Goal: Transaction & Acquisition: Purchase product/service

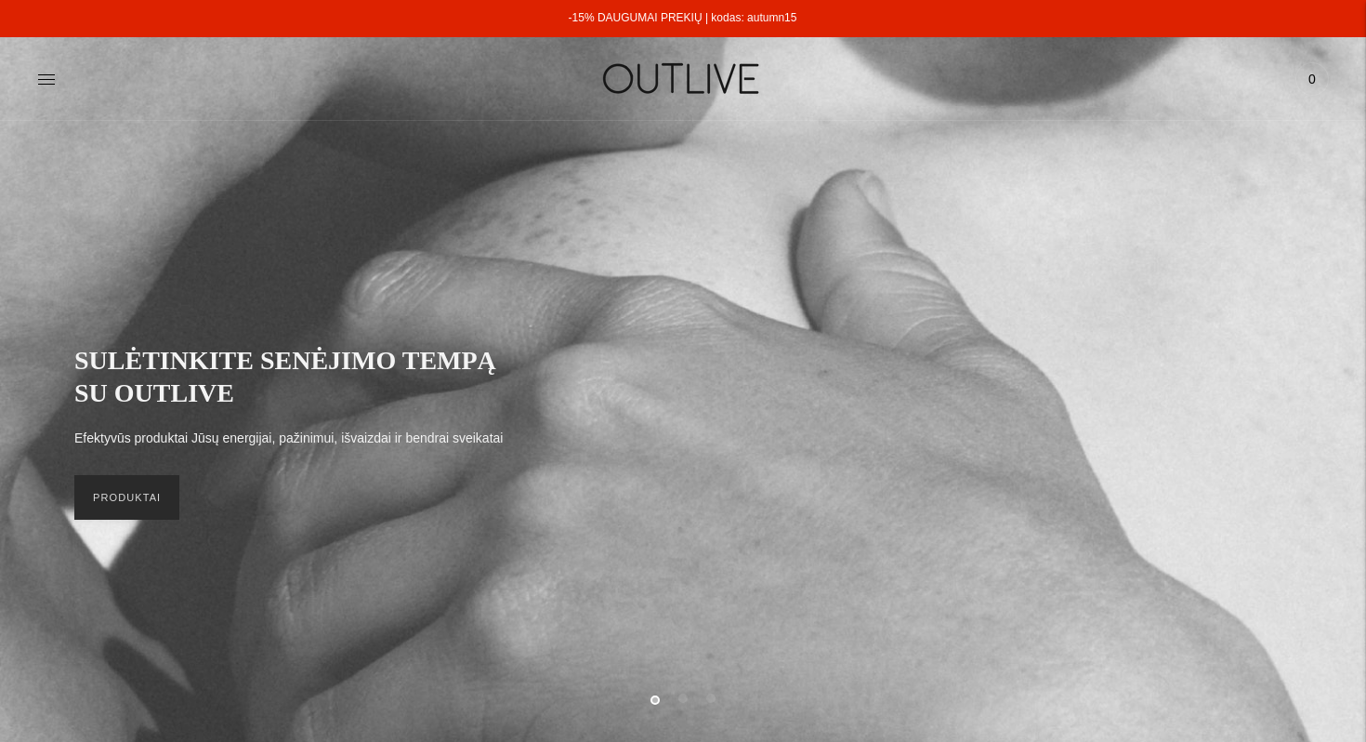
click at [125, 501] on link "PRODUKTAI" at bounding box center [126, 497] width 105 height 45
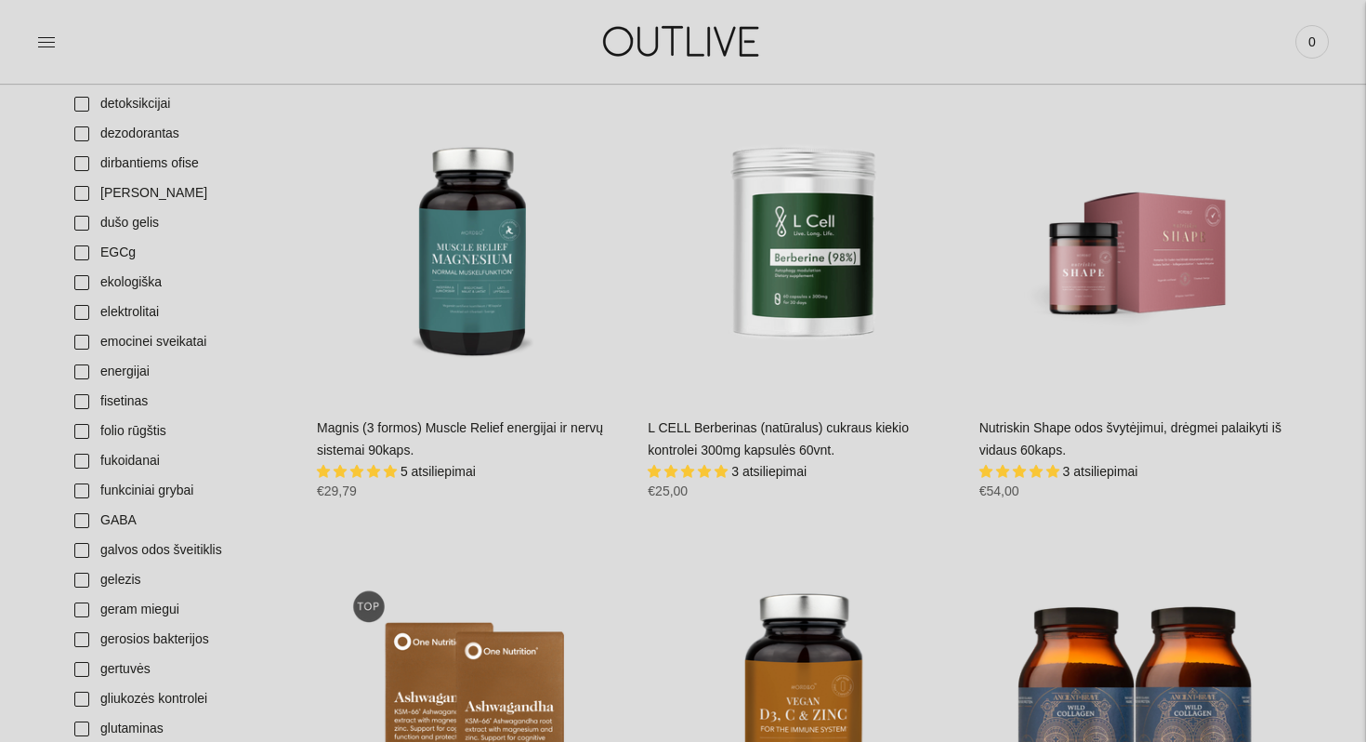
scroll to position [1655, 0]
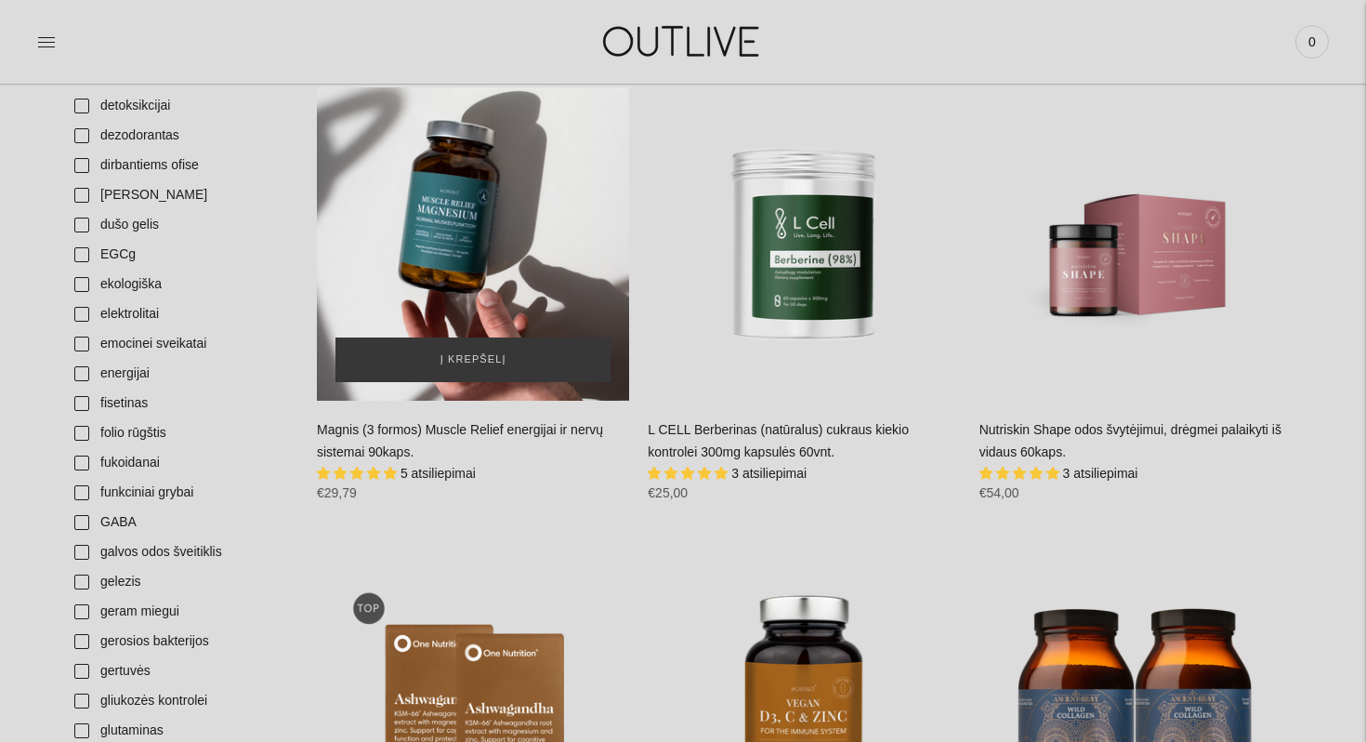
click at [484, 270] on div "Magnis (3 formos) Muscle Relief energijai ir nervų sistemai 90kaps.\a" at bounding box center [473, 243] width 312 height 312
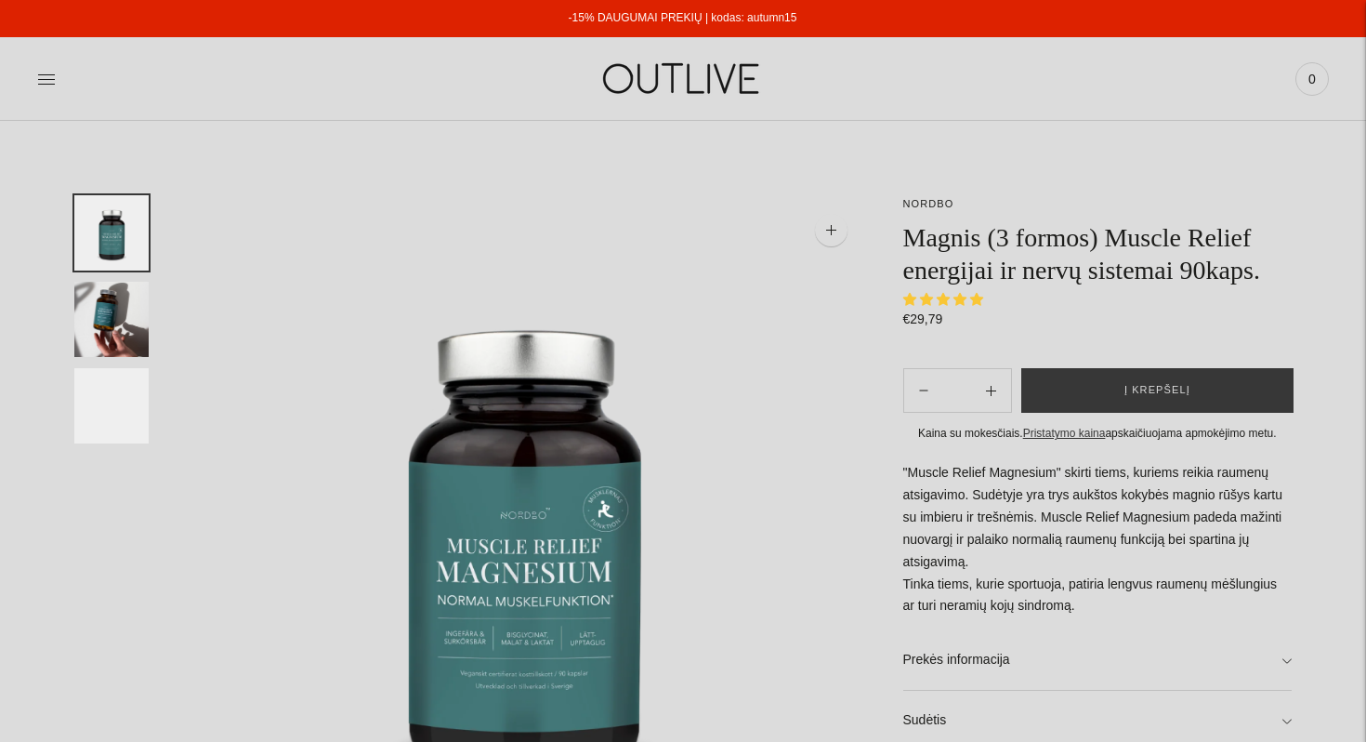
select select "**********"
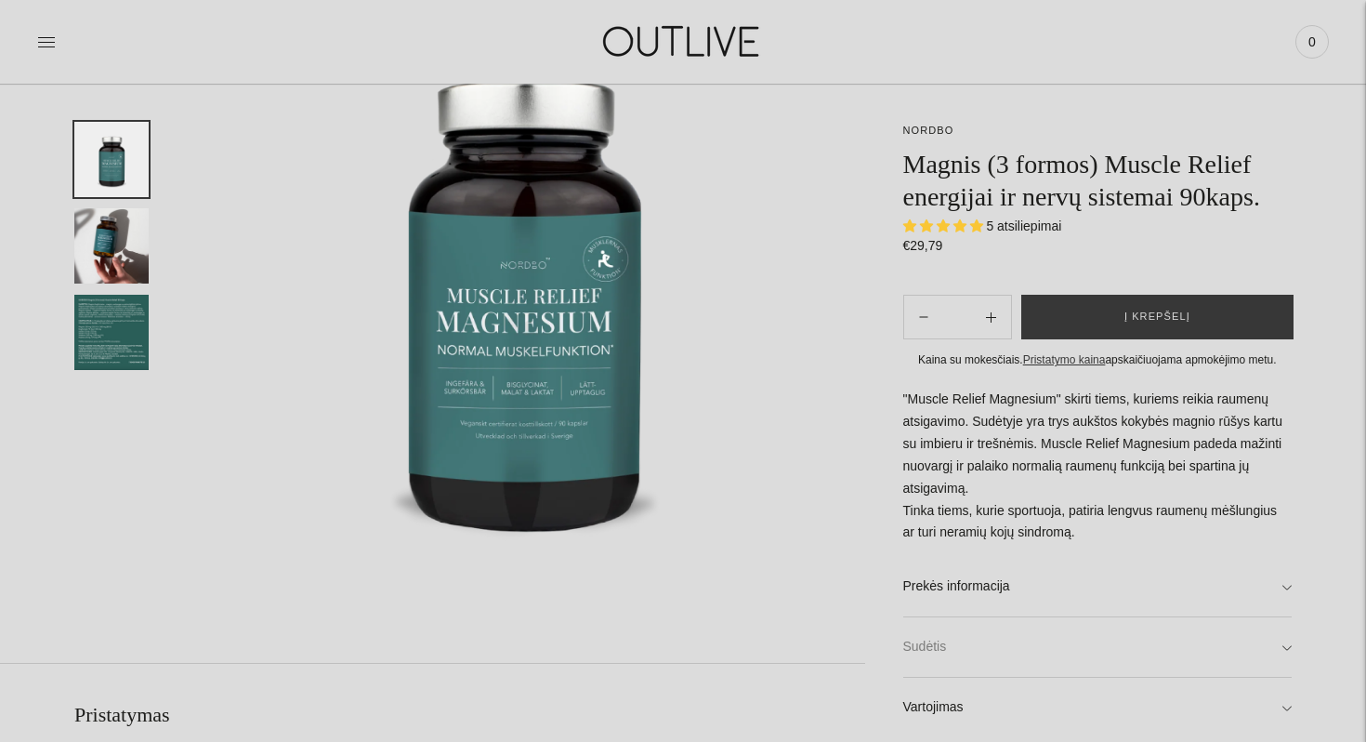
click at [930, 677] on link "Sudėtis" at bounding box center [1097, 646] width 389 height 59
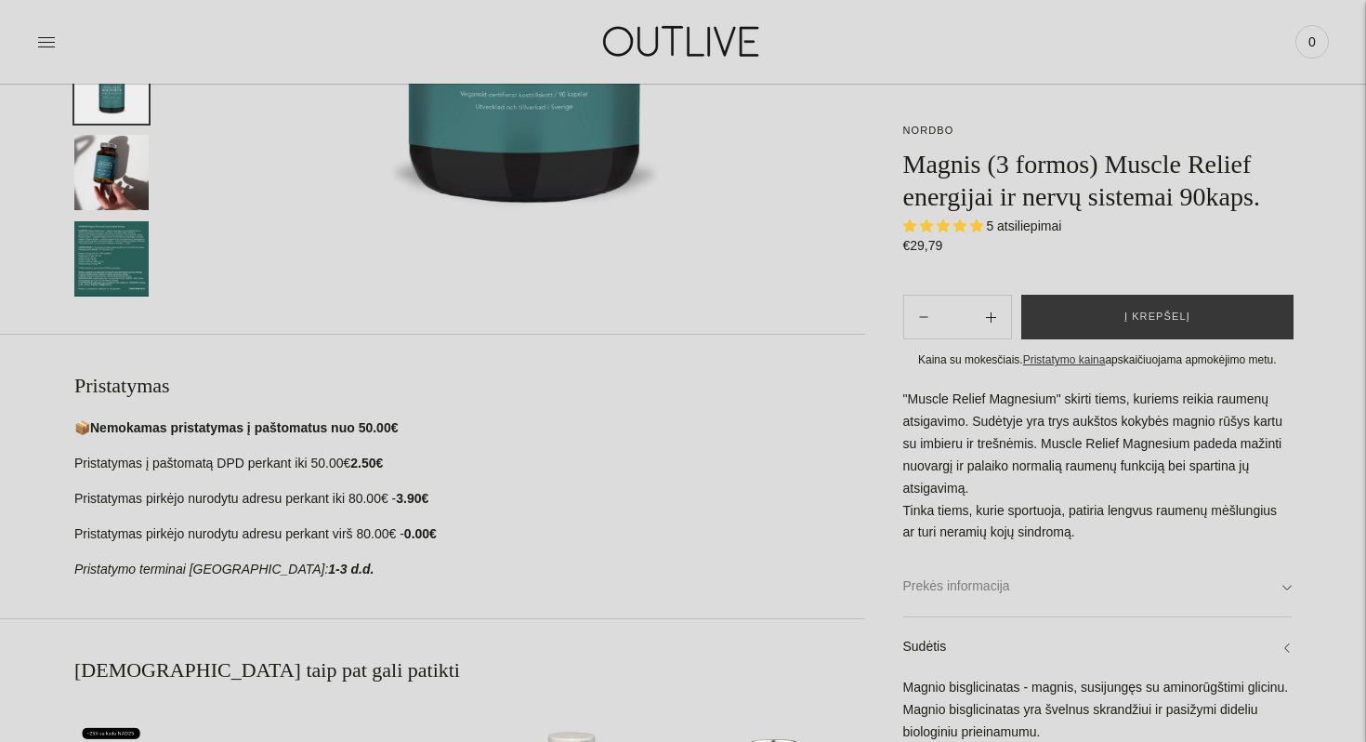
scroll to position [0, 0]
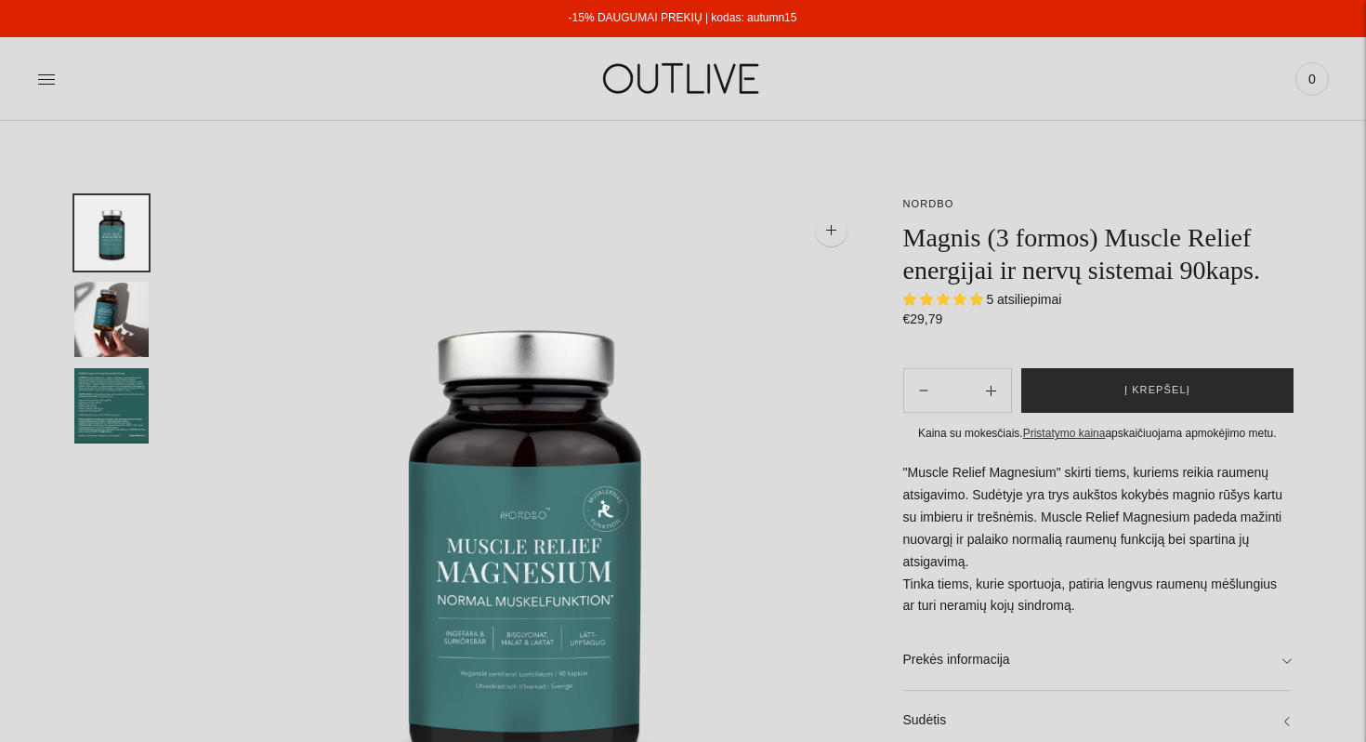
click at [1055, 413] on button "Į krepšelį" at bounding box center [1157, 390] width 272 height 45
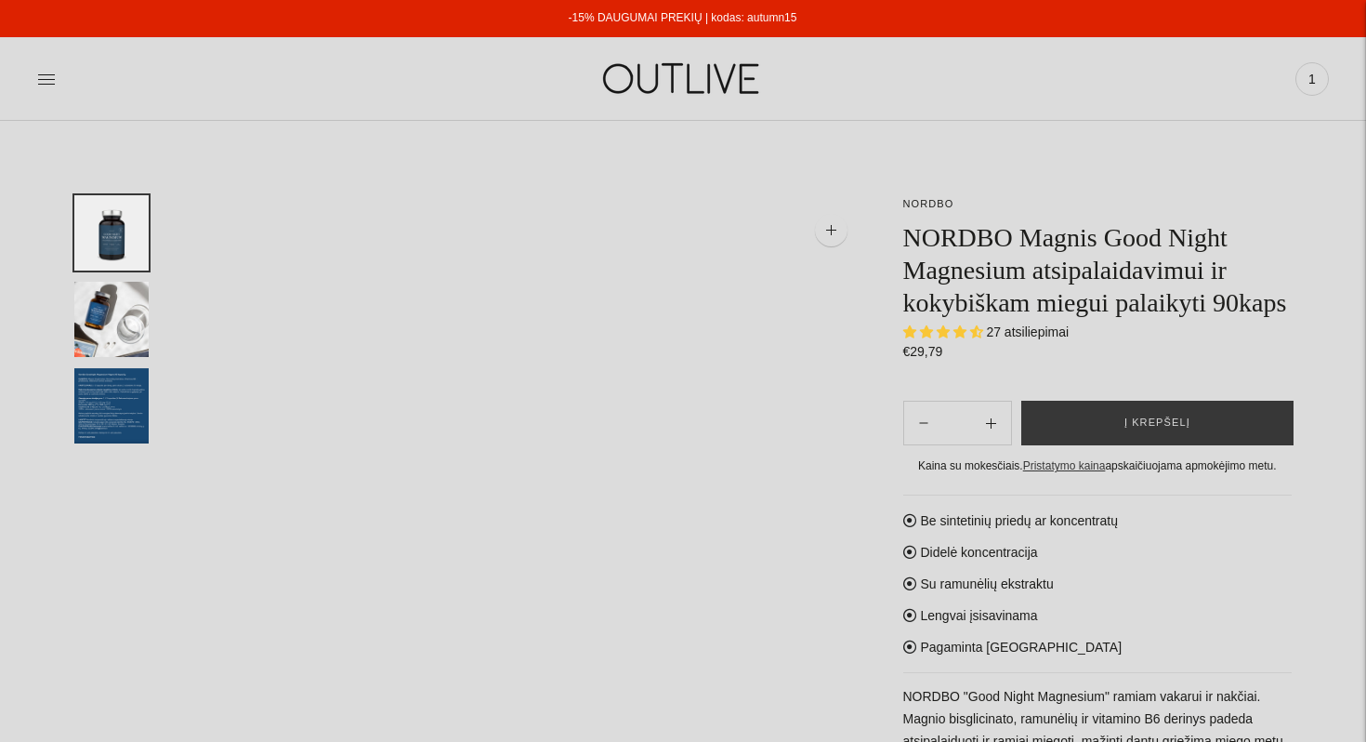
select select "**********"
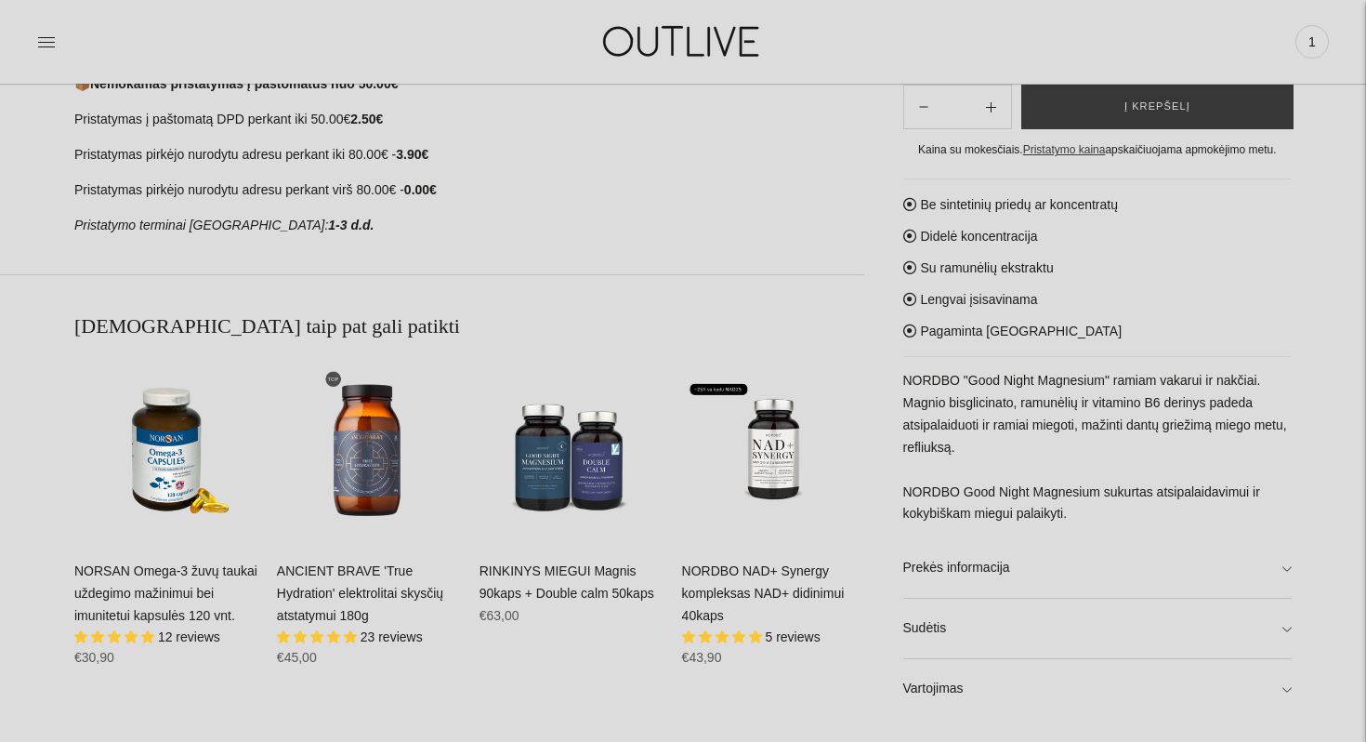
scroll to position [971, 0]
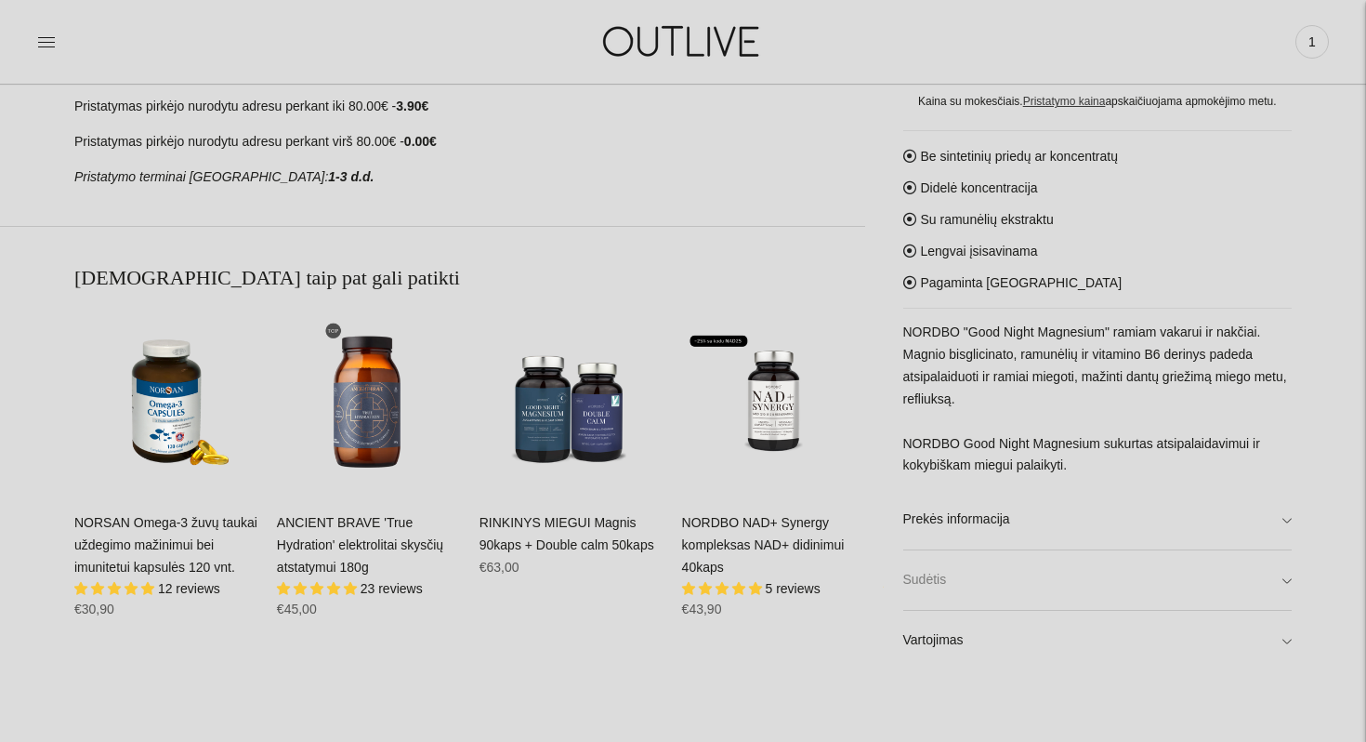
click at [1008, 580] on link "Sudėtis" at bounding box center [1097, 579] width 389 height 59
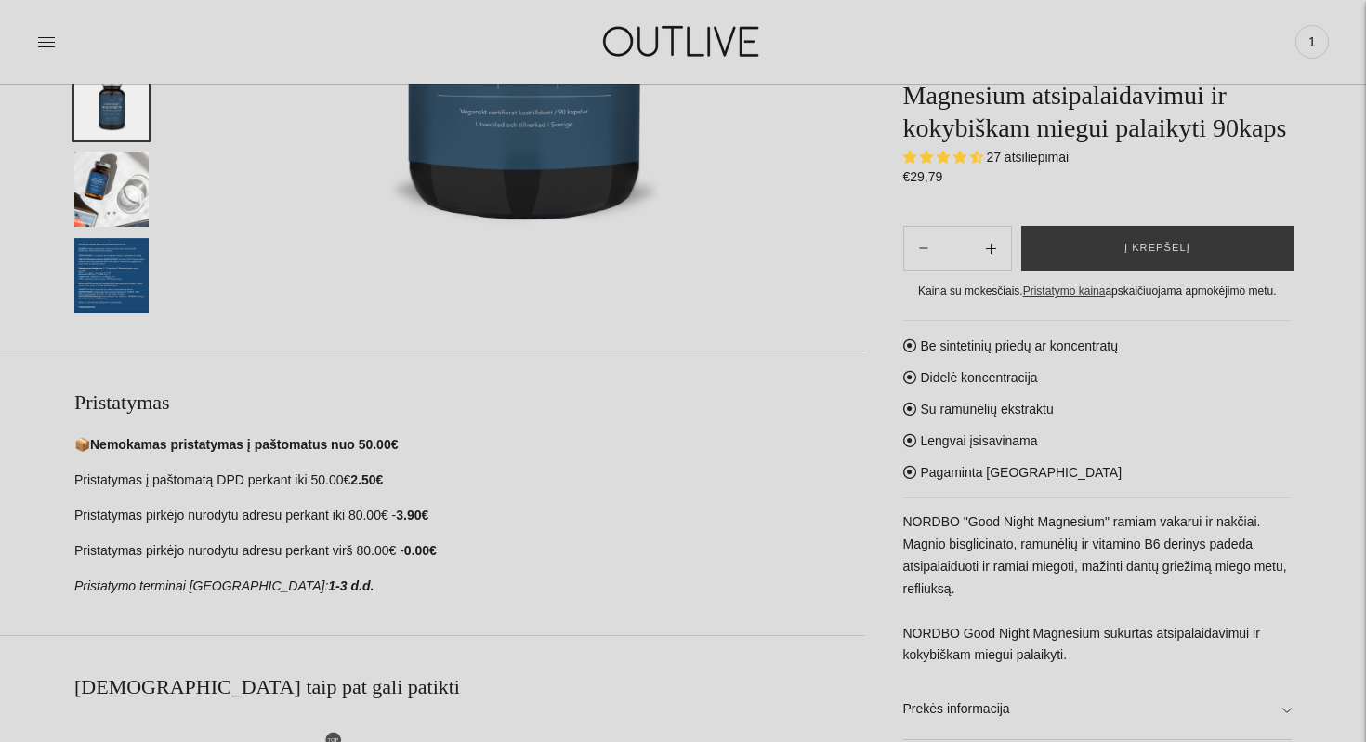
scroll to position [477, 0]
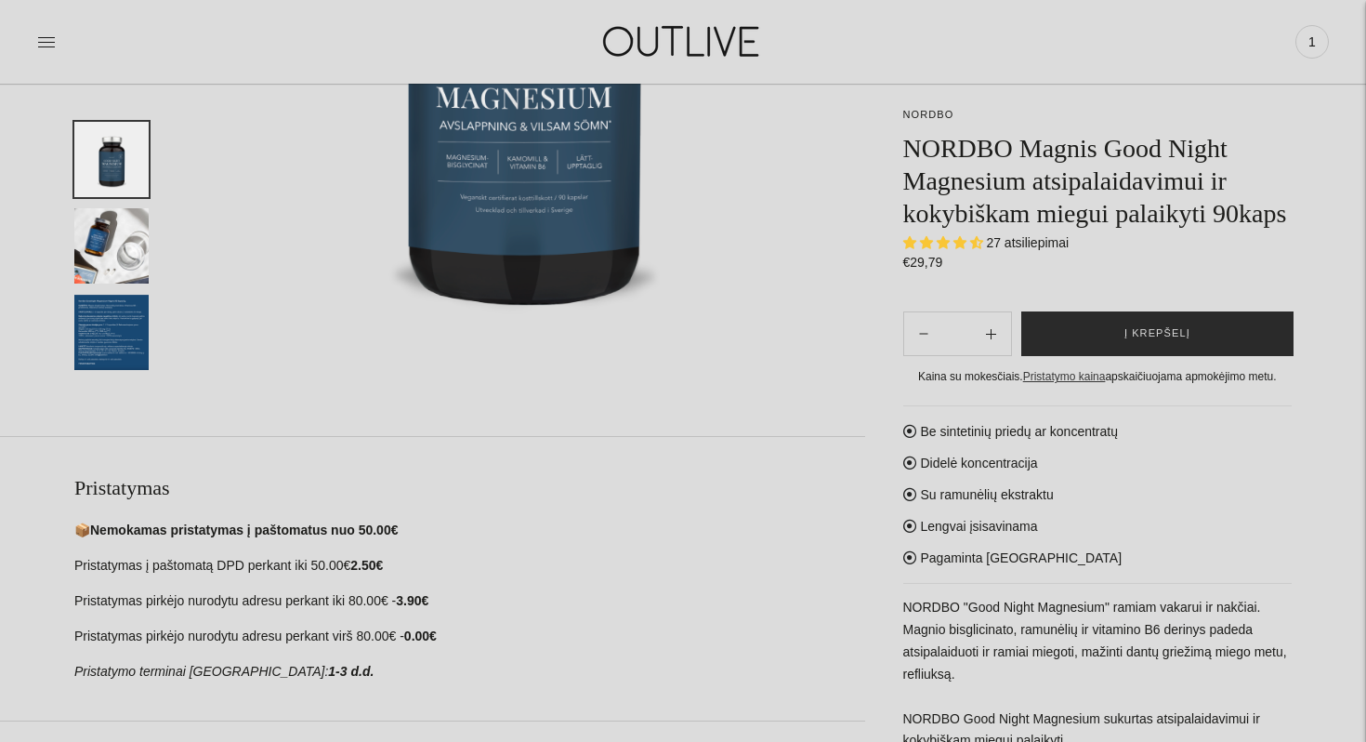
click at [1054, 346] on button "Į krepšelį" at bounding box center [1157, 333] width 272 height 45
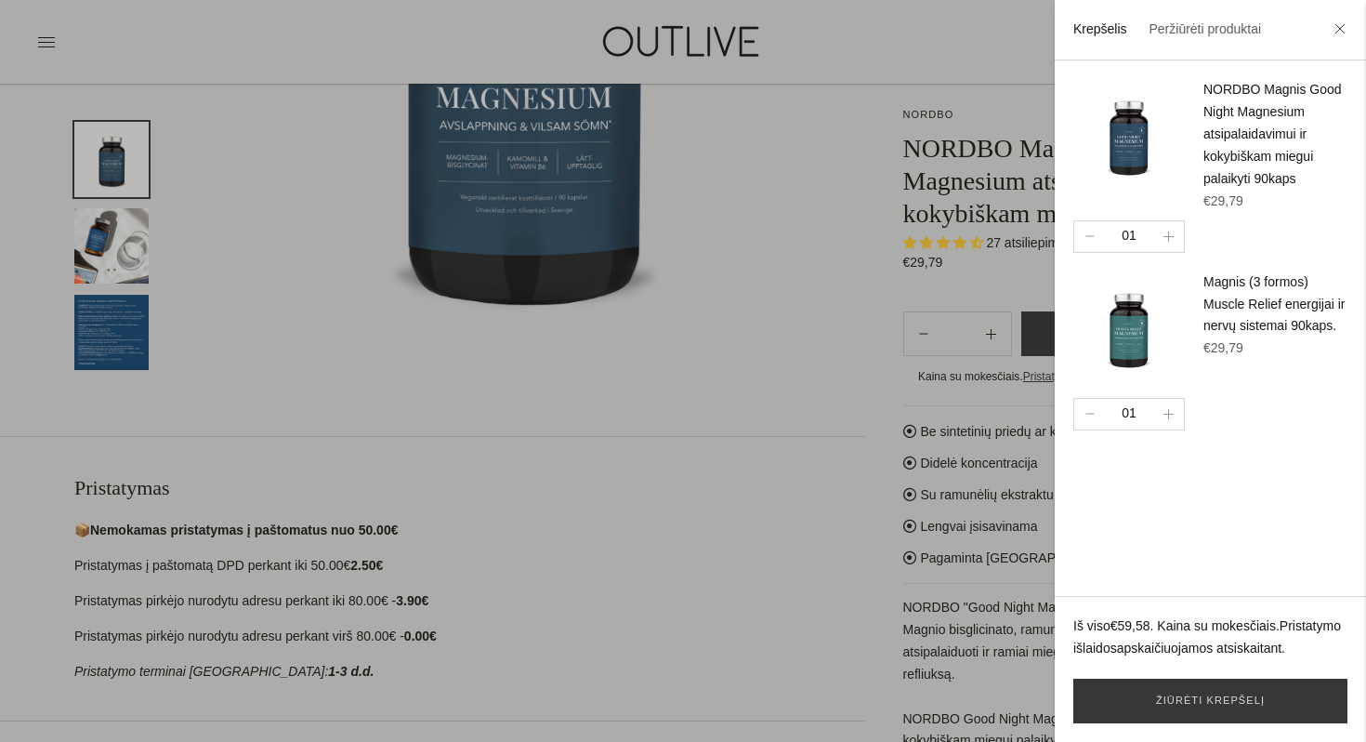
click at [1346, 40] on li at bounding box center [1340, 30] width 30 height 41
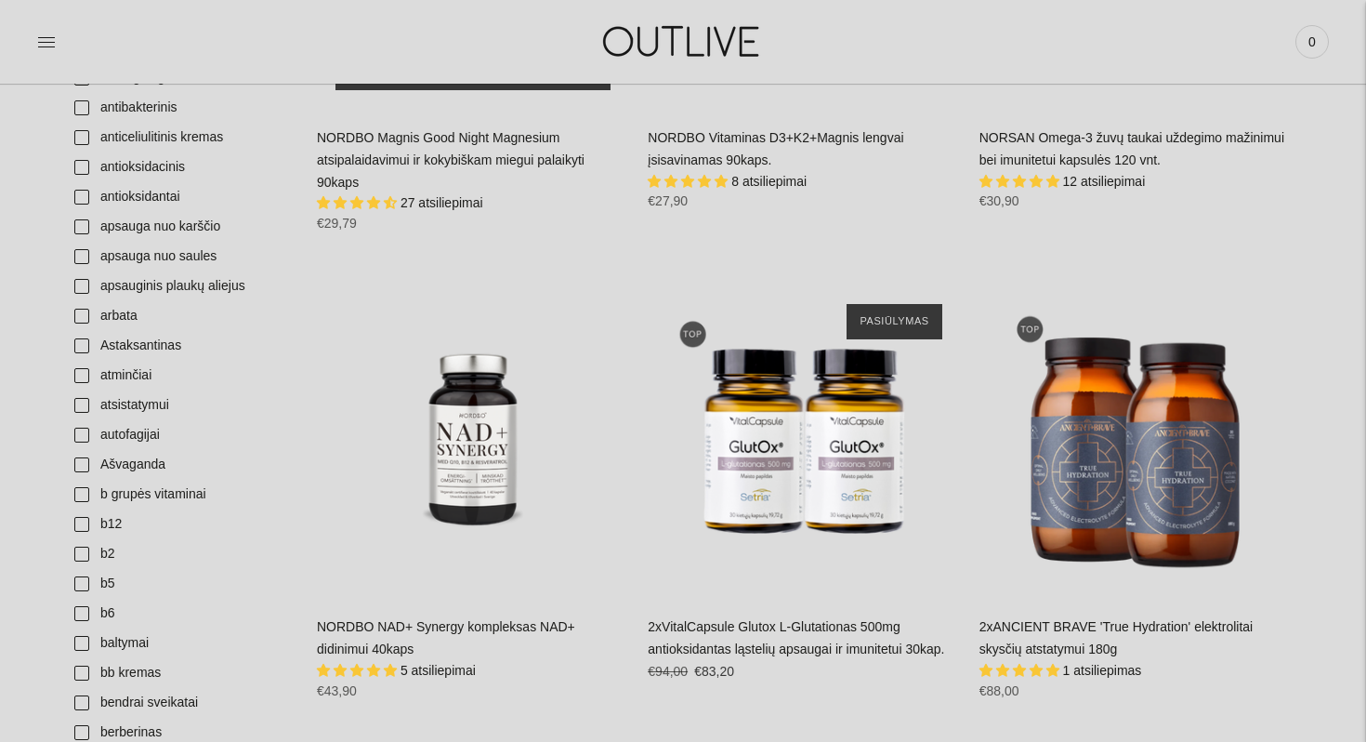
scroll to position [527, 0]
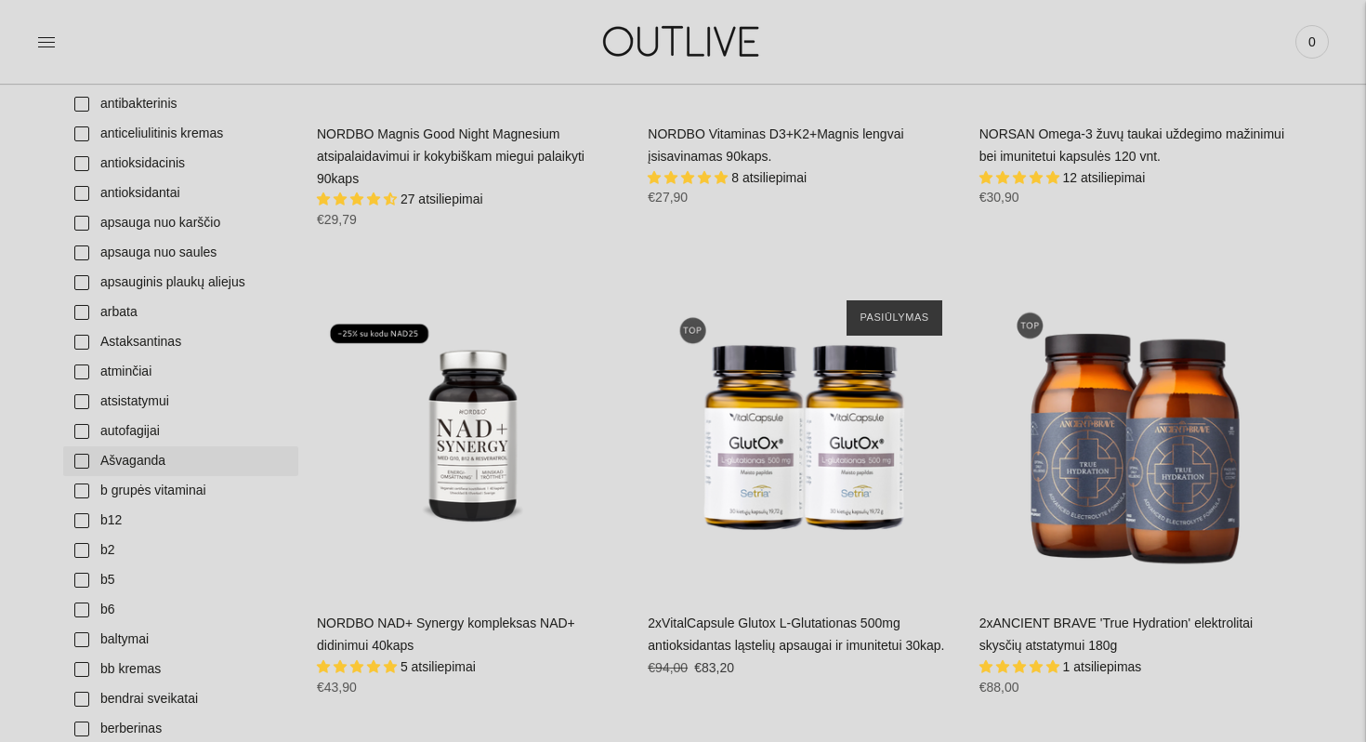
click at [79, 461] on link "Ašvaganda" at bounding box center [180, 461] width 235 height 30
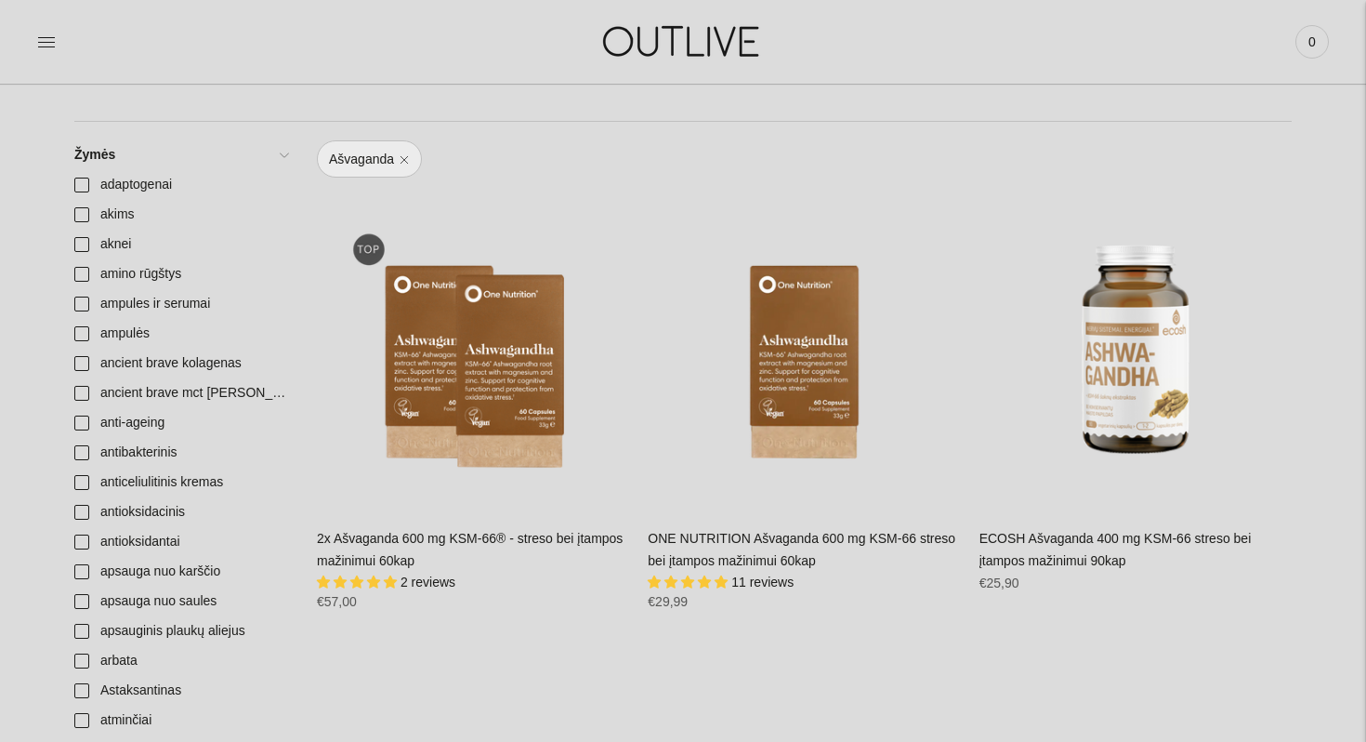
scroll to position [177, 0]
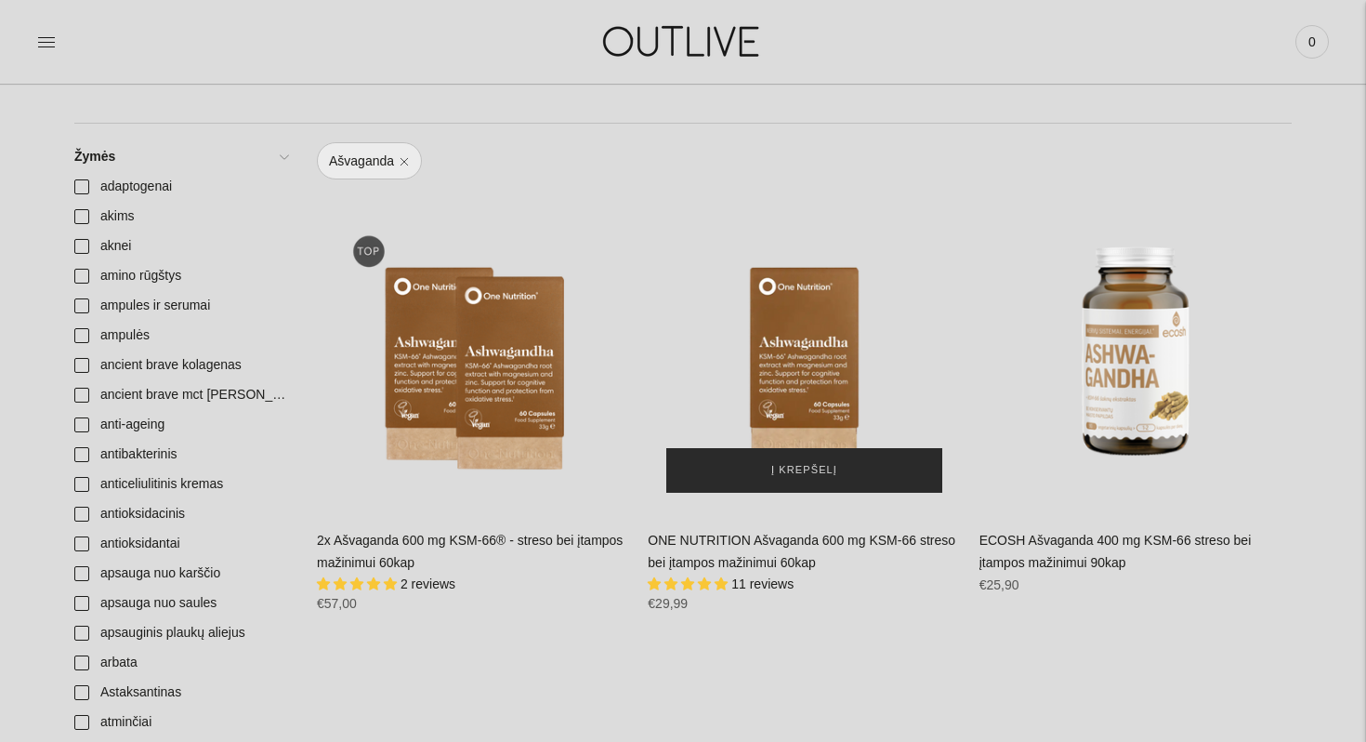
click at [762, 467] on button "Į krepšelį" at bounding box center [803, 470] width 275 height 45
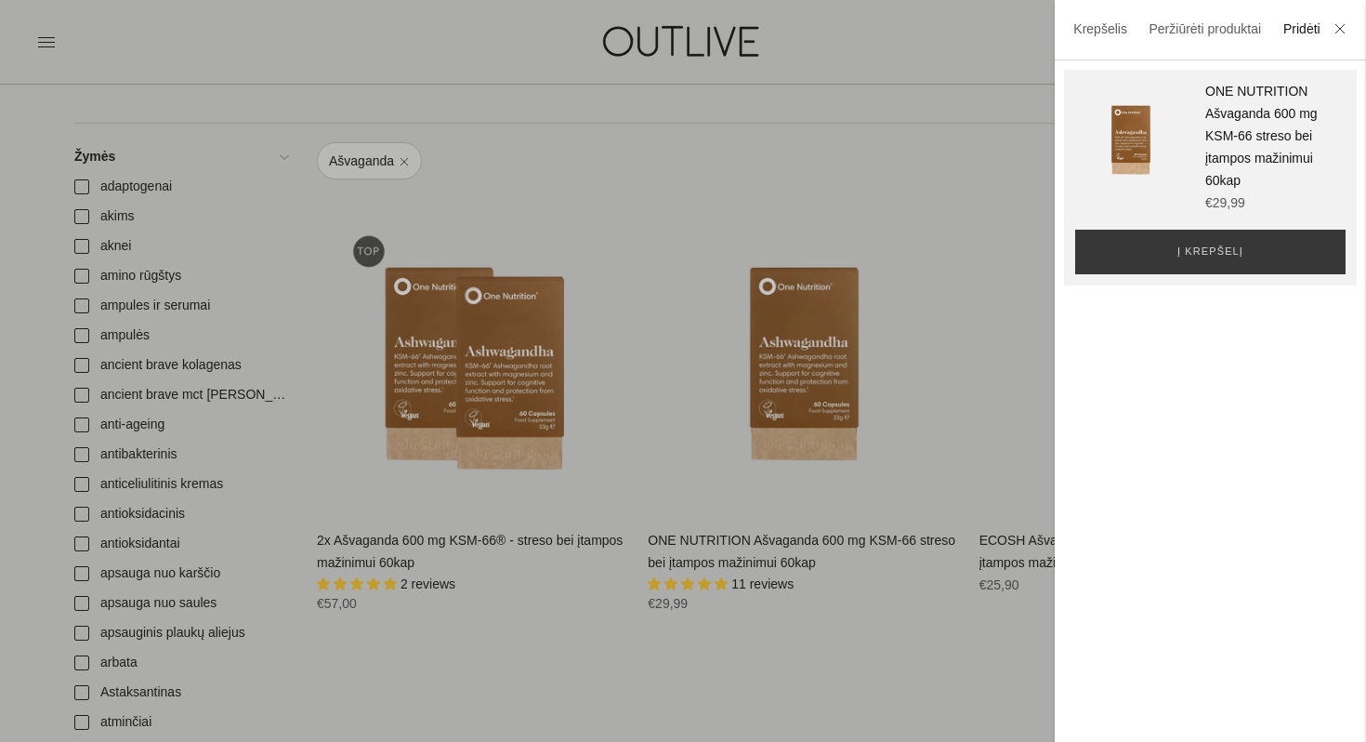
click at [849, 168] on div at bounding box center [683, 371] width 1366 height 742
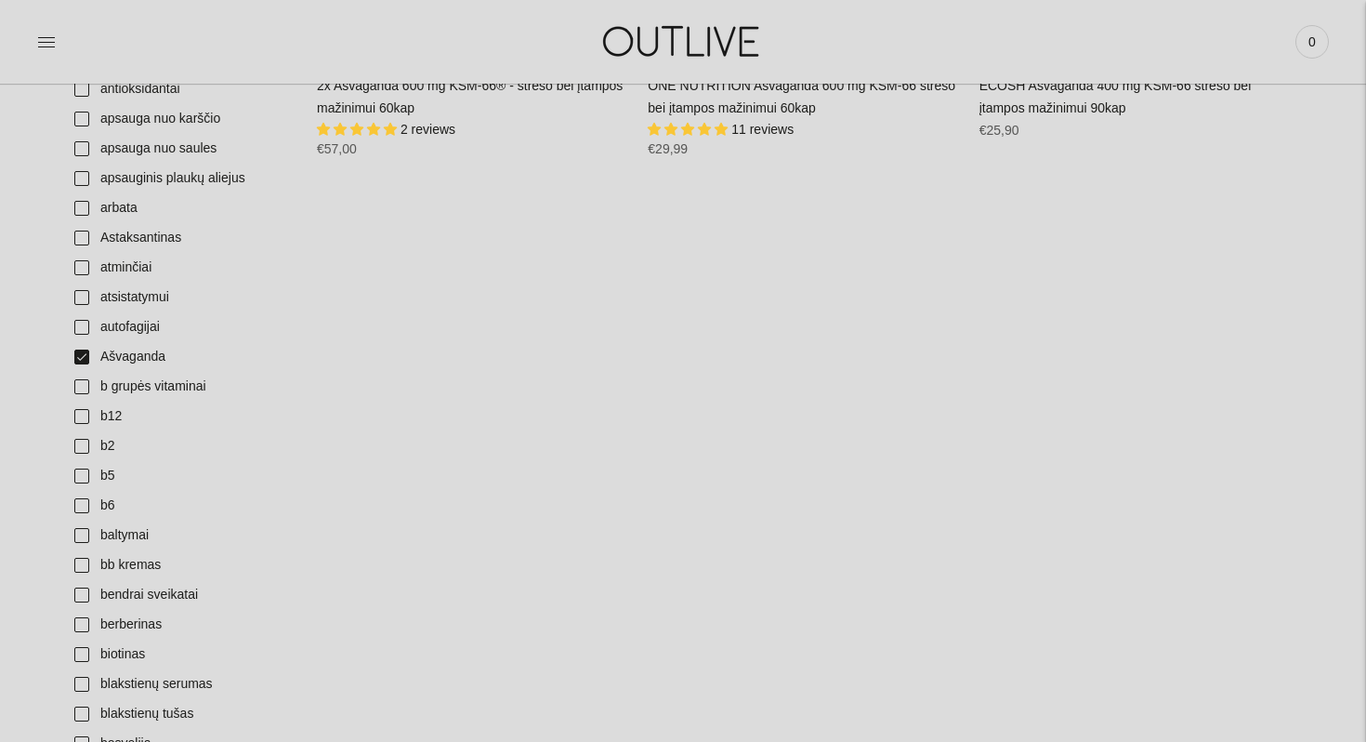
scroll to position [656, 0]
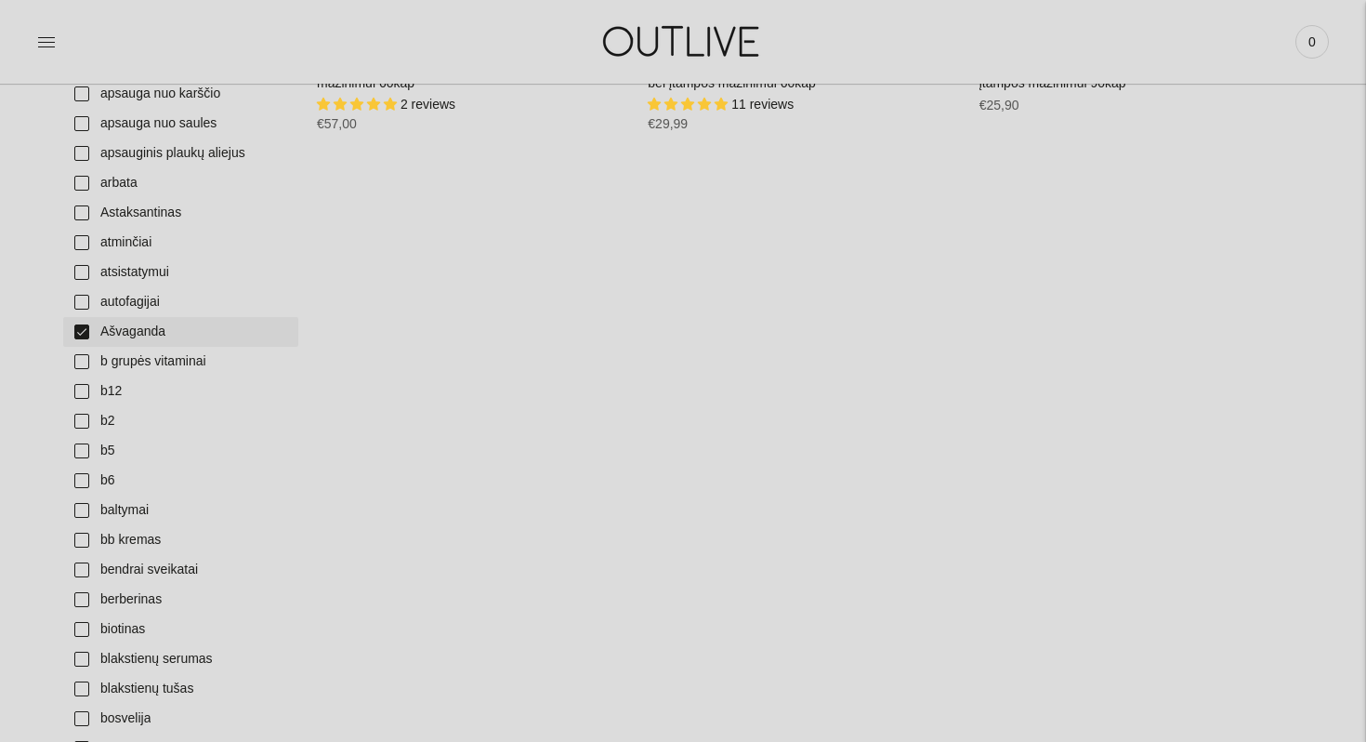
click at [77, 330] on link "Ašvaganda" at bounding box center [180, 332] width 235 height 30
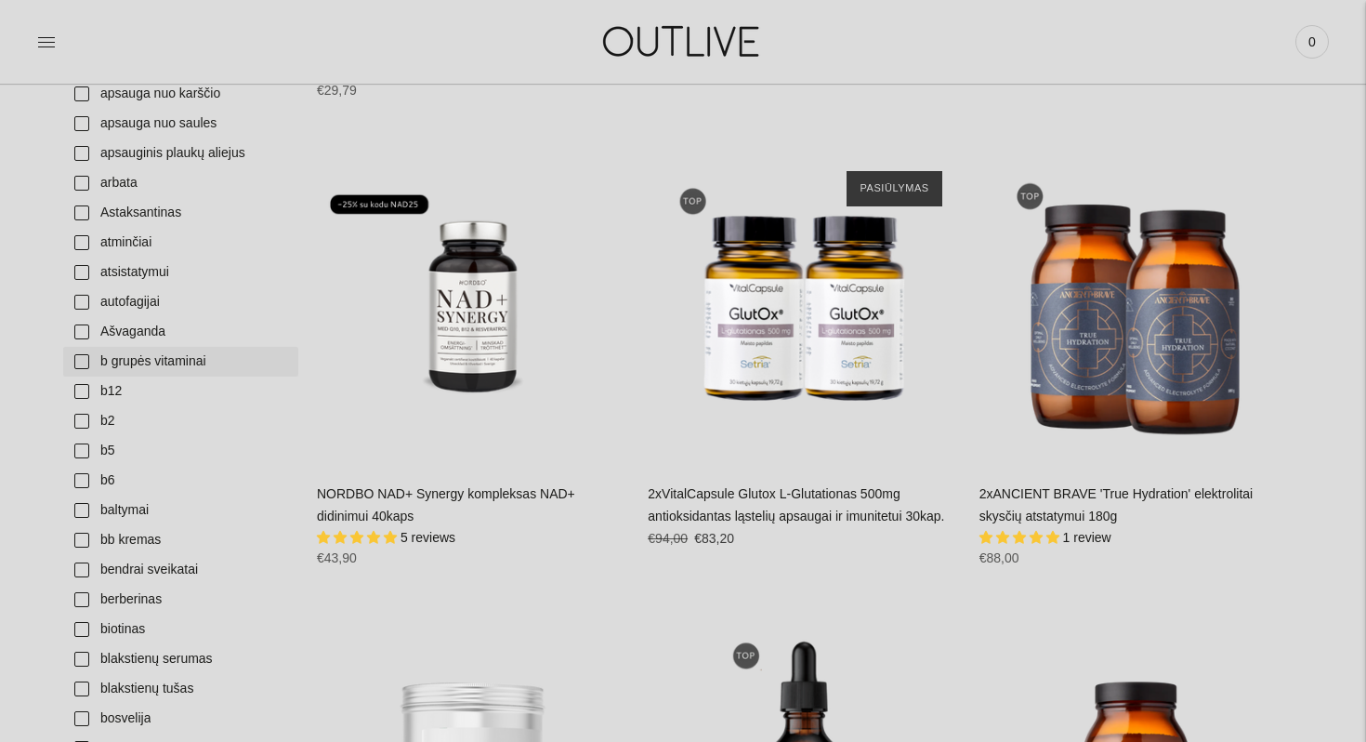
click at [83, 360] on link "b grupės vitaminai" at bounding box center [180, 362] width 235 height 30
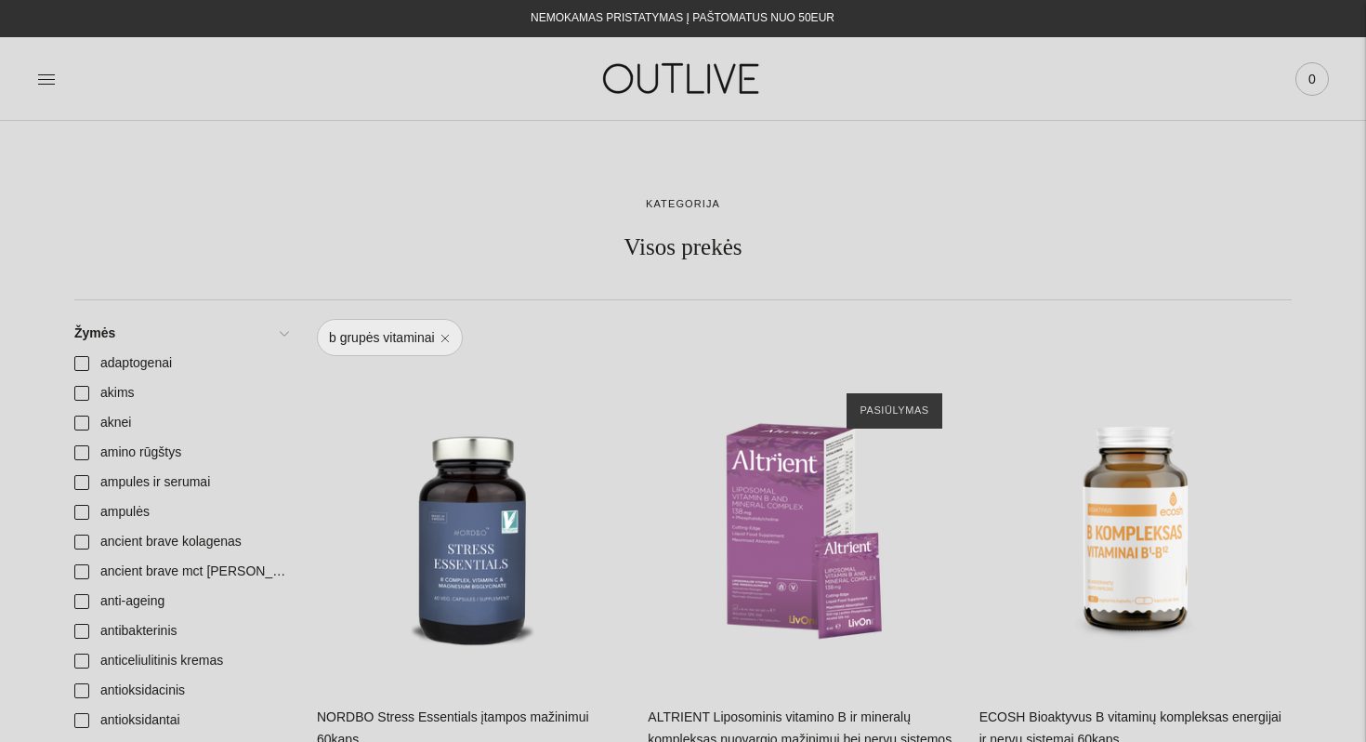
click at [1313, 82] on span "0" at bounding box center [1312, 79] width 26 height 26
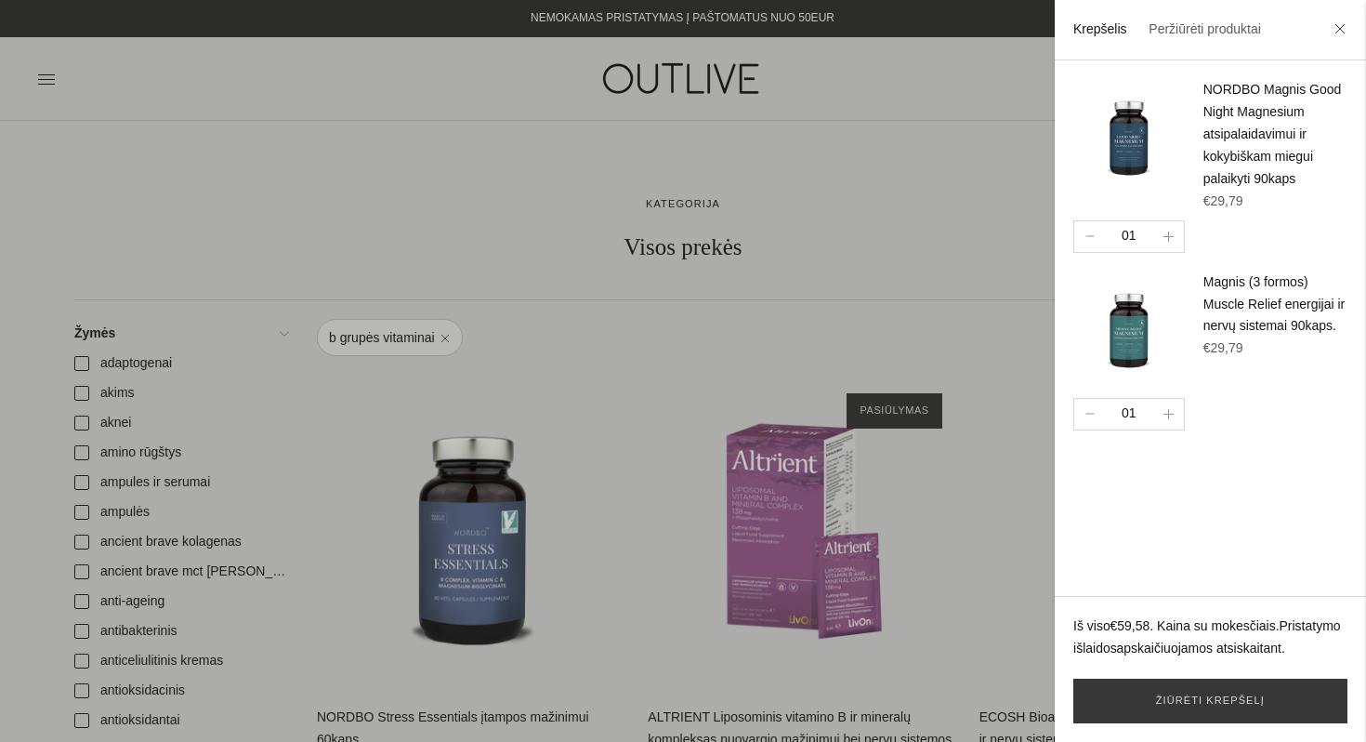
click at [963, 138] on div at bounding box center [683, 371] width 1366 height 742
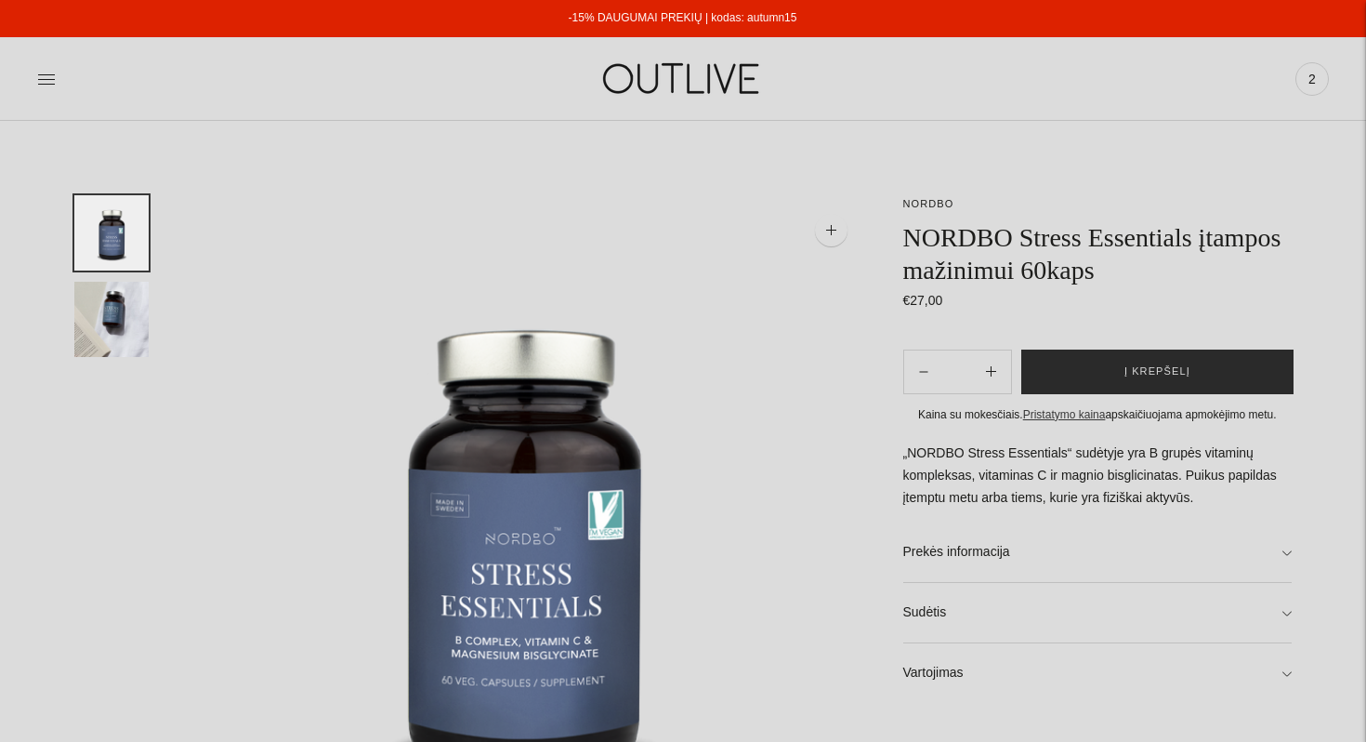
click at [1128, 352] on button "Į krepšelį" at bounding box center [1157, 371] width 272 height 45
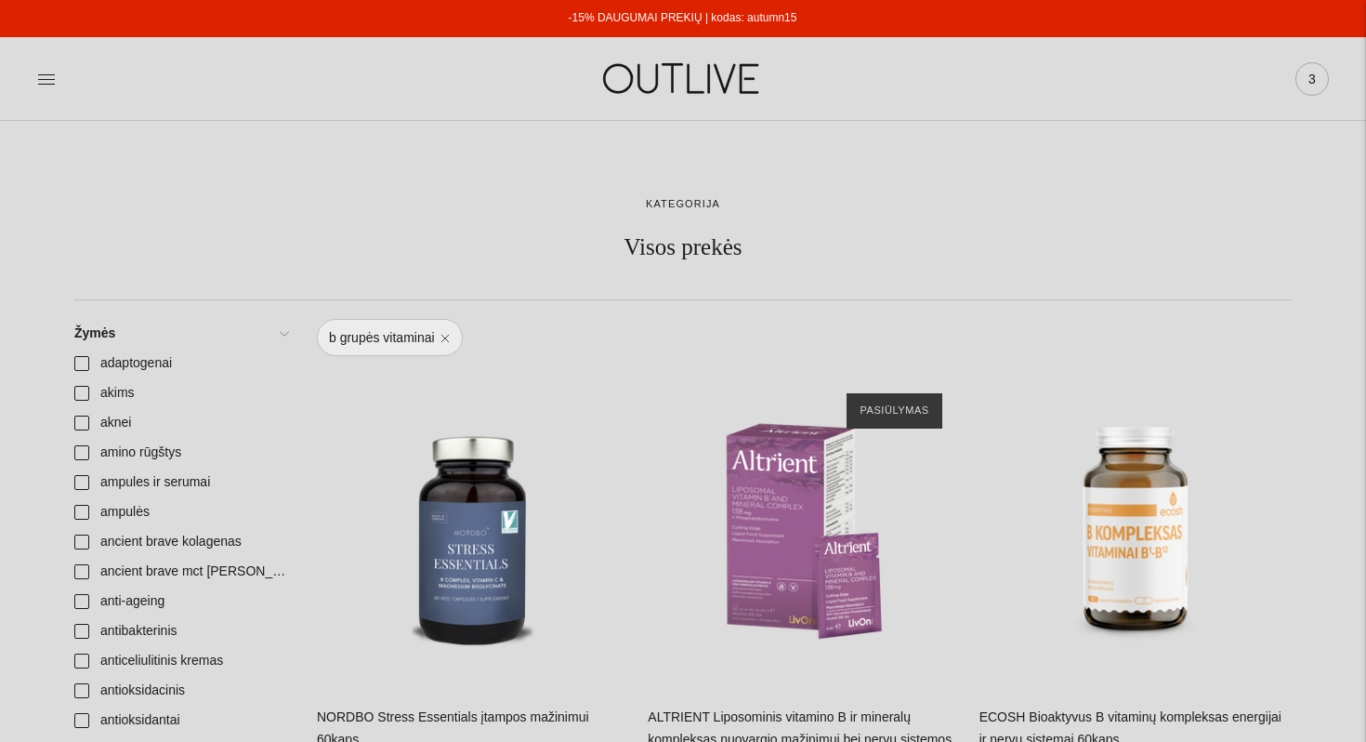
click at [1310, 75] on span "3" at bounding box center [1312, 79] width 26 height 26
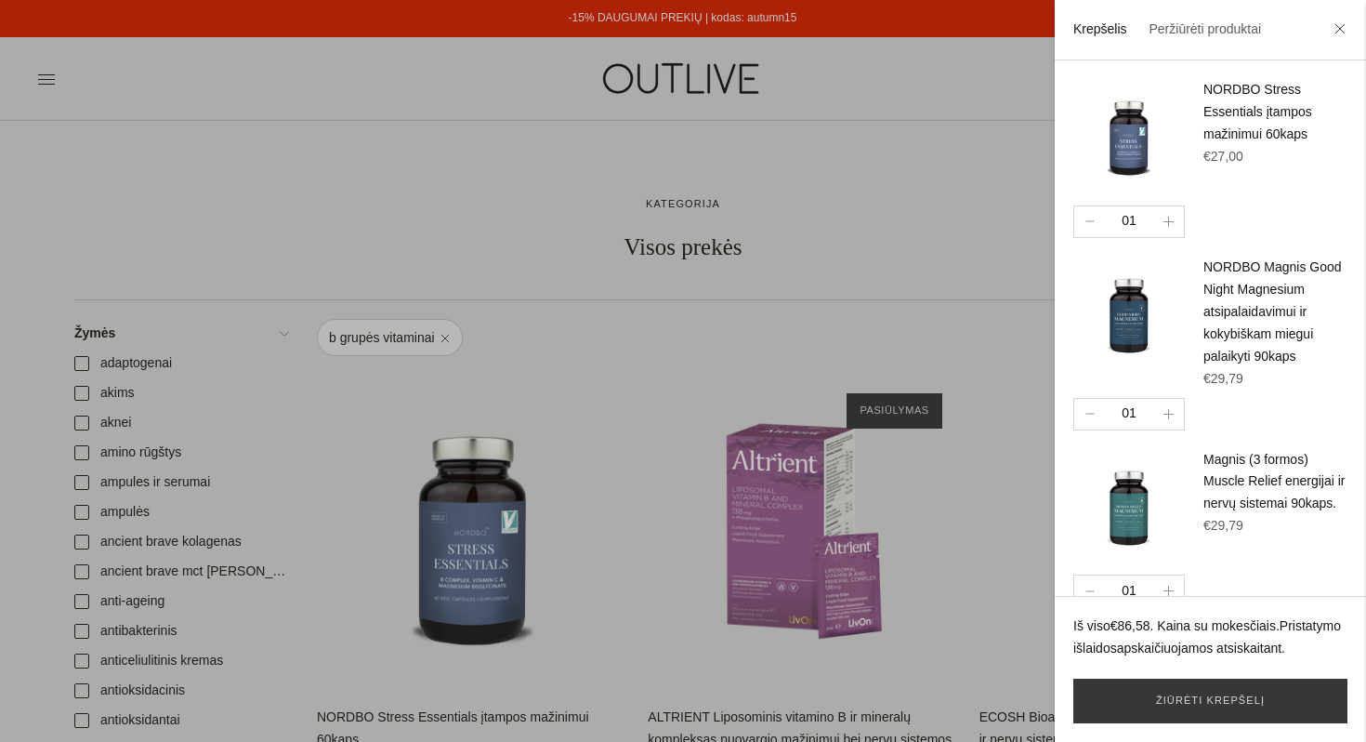
scroll to position [50, 0]
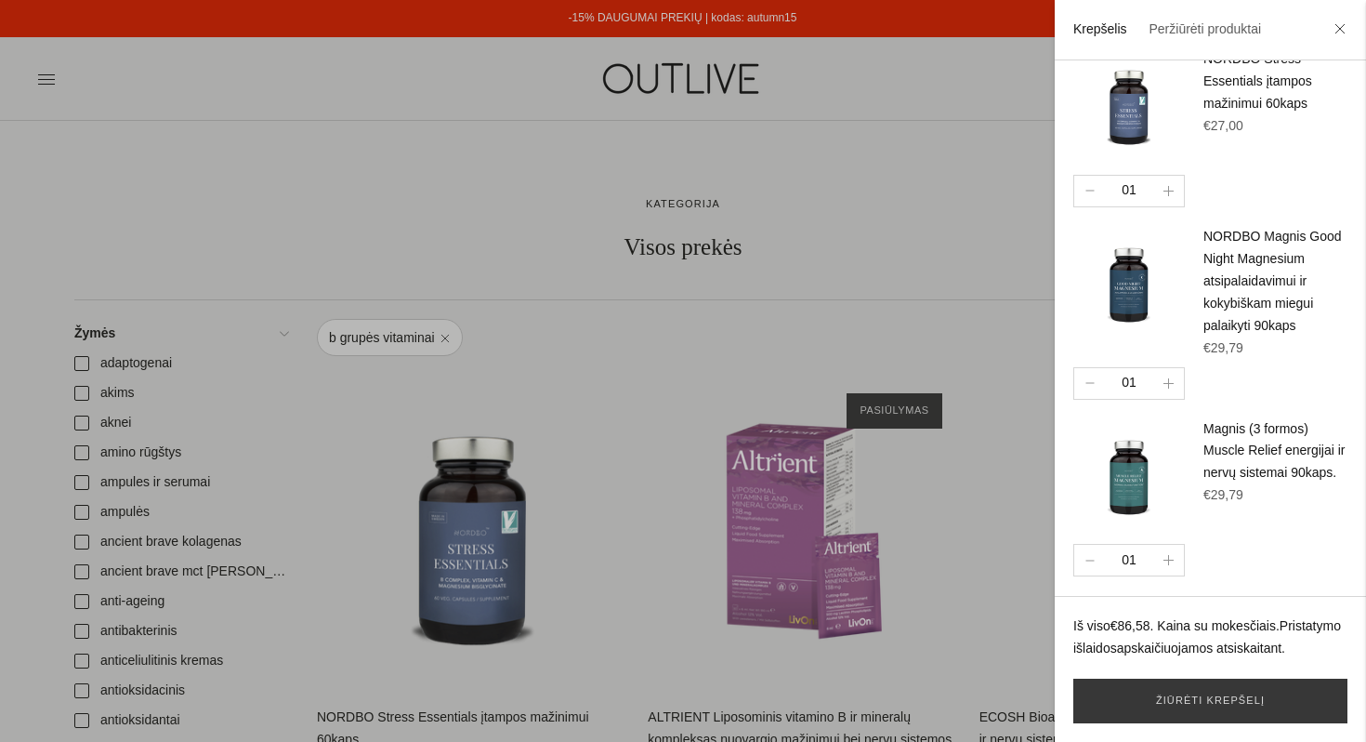
click at [289, 219] on div at bounding box center [683, 371] width 1366 height 742
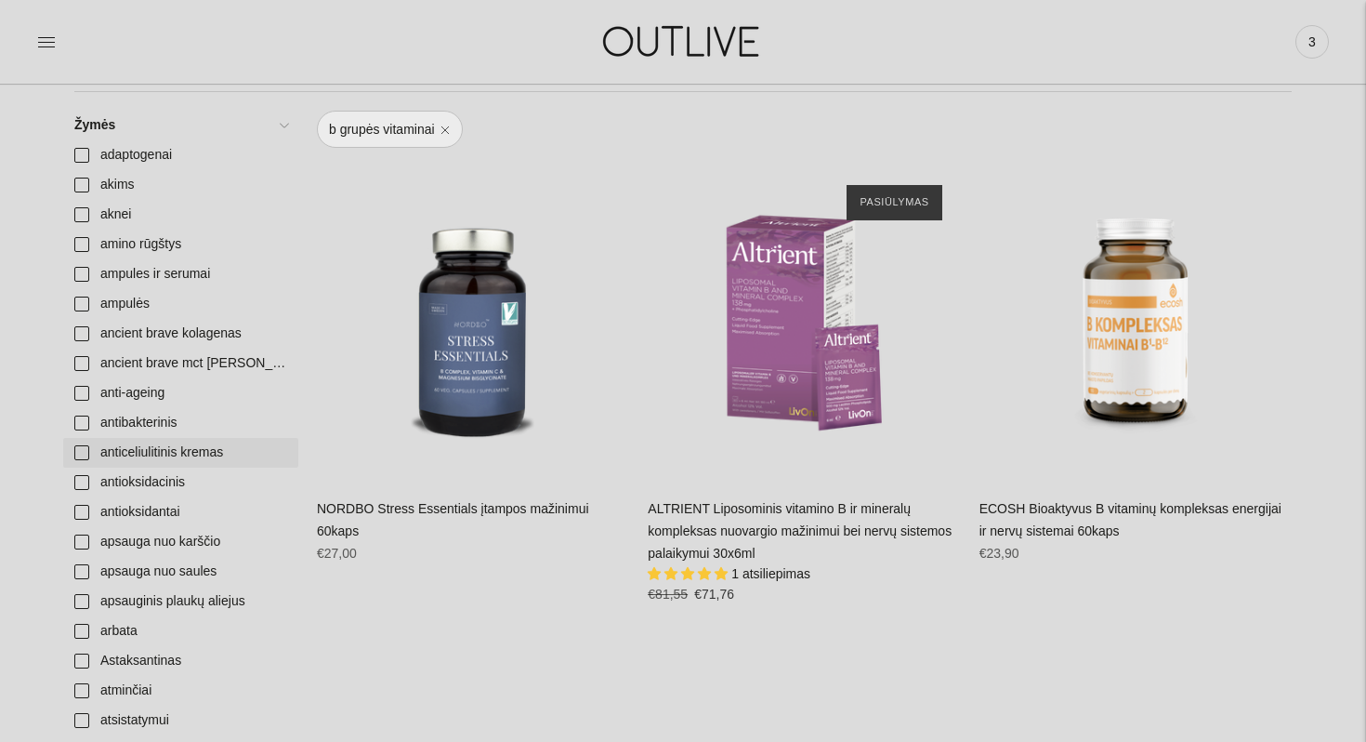
scroll to position [217, 0]
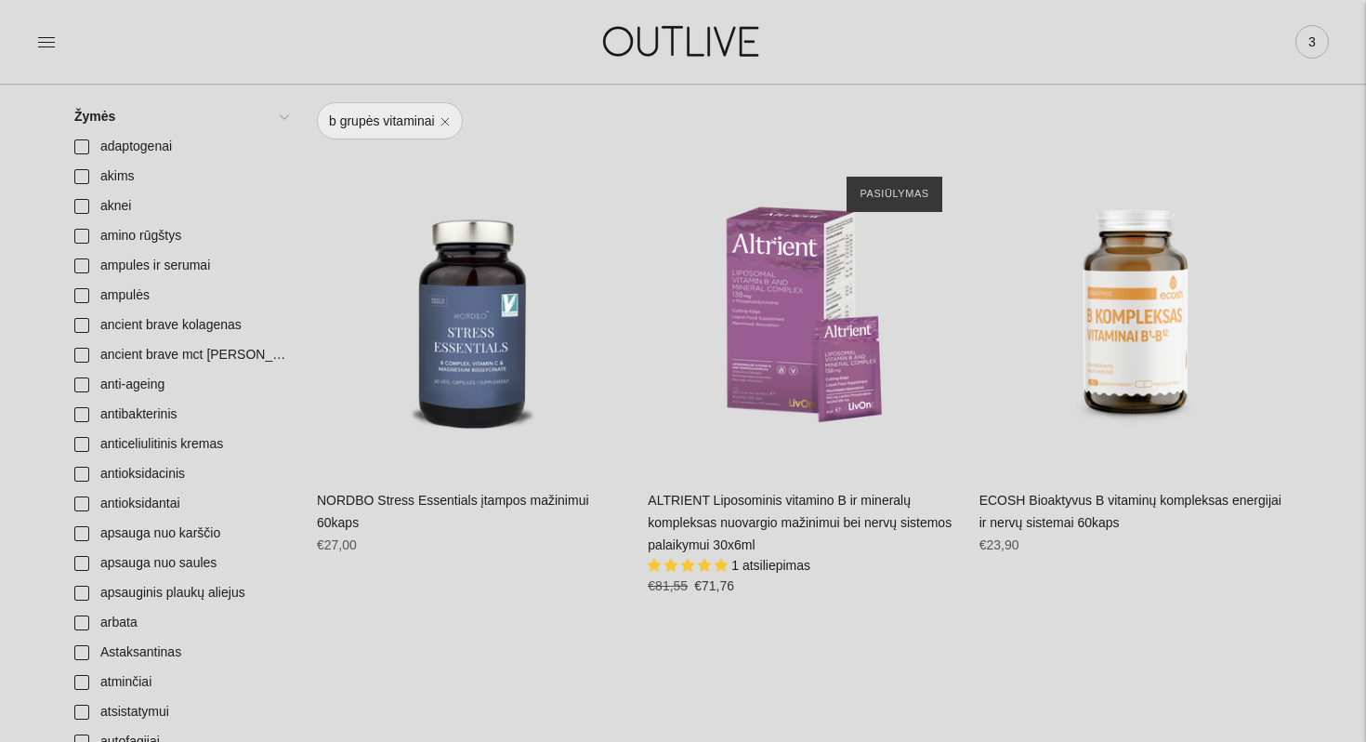
click at [1307, 35] on span "3" at bounding box center [1312, 42] width 26 height 26
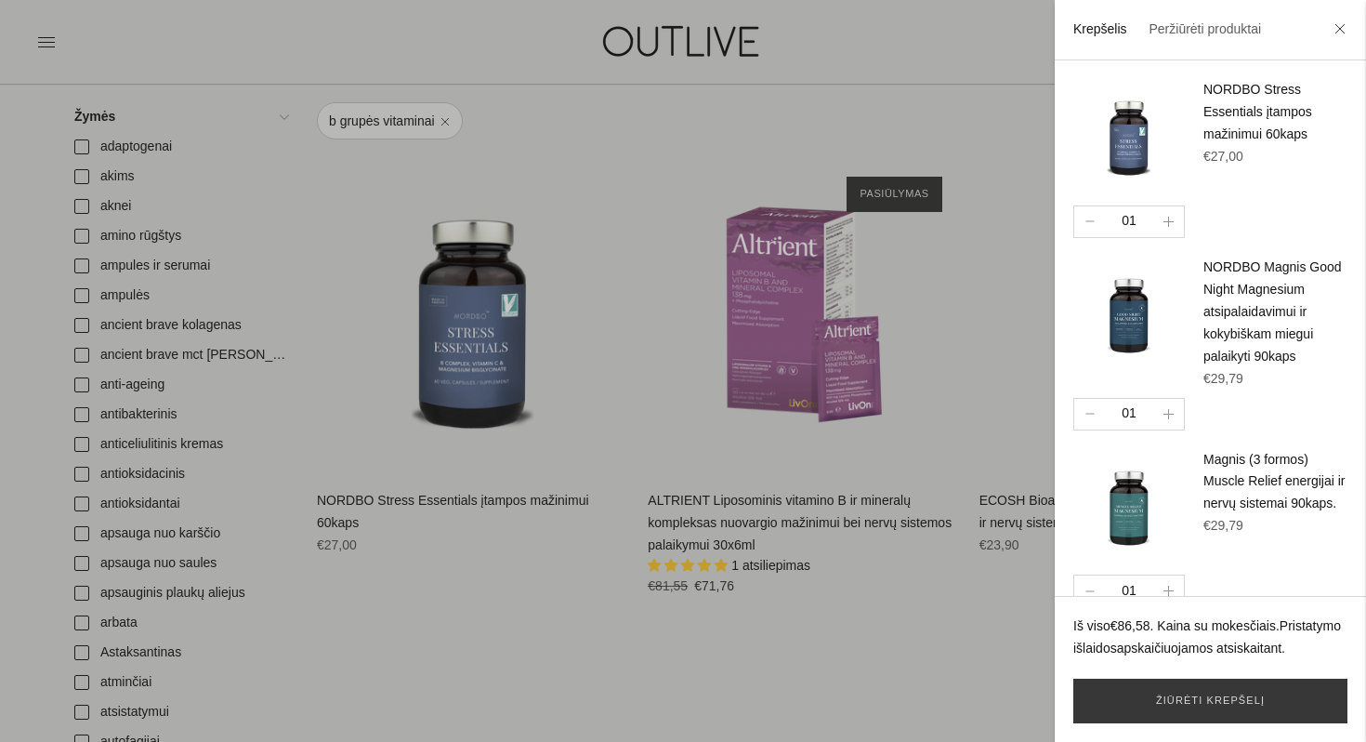
click at [902, 59] on div at bounding box center [683, 371] width 1366 height 742
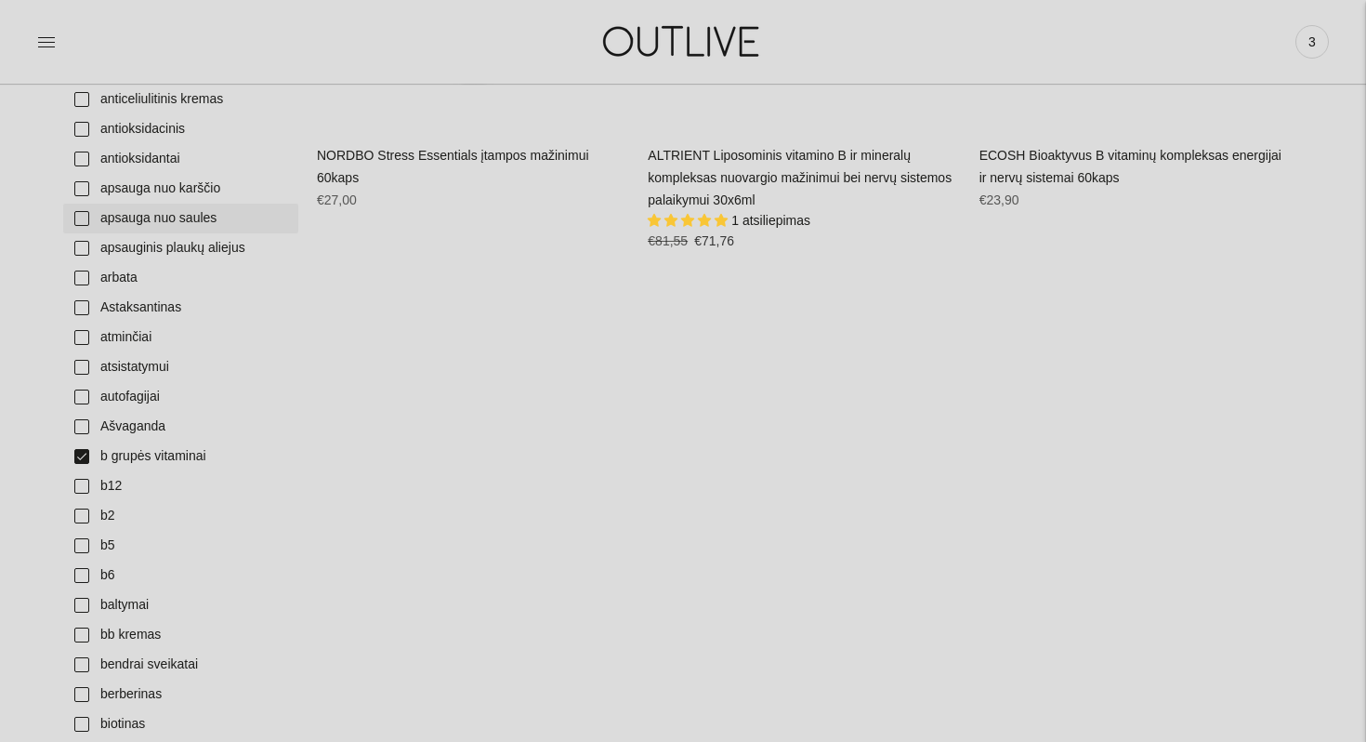
scroll to position [562, 0]
click at [81, 459] on link "b grupės vitaminai" at bounding box center [180, 456] width 235 height 30
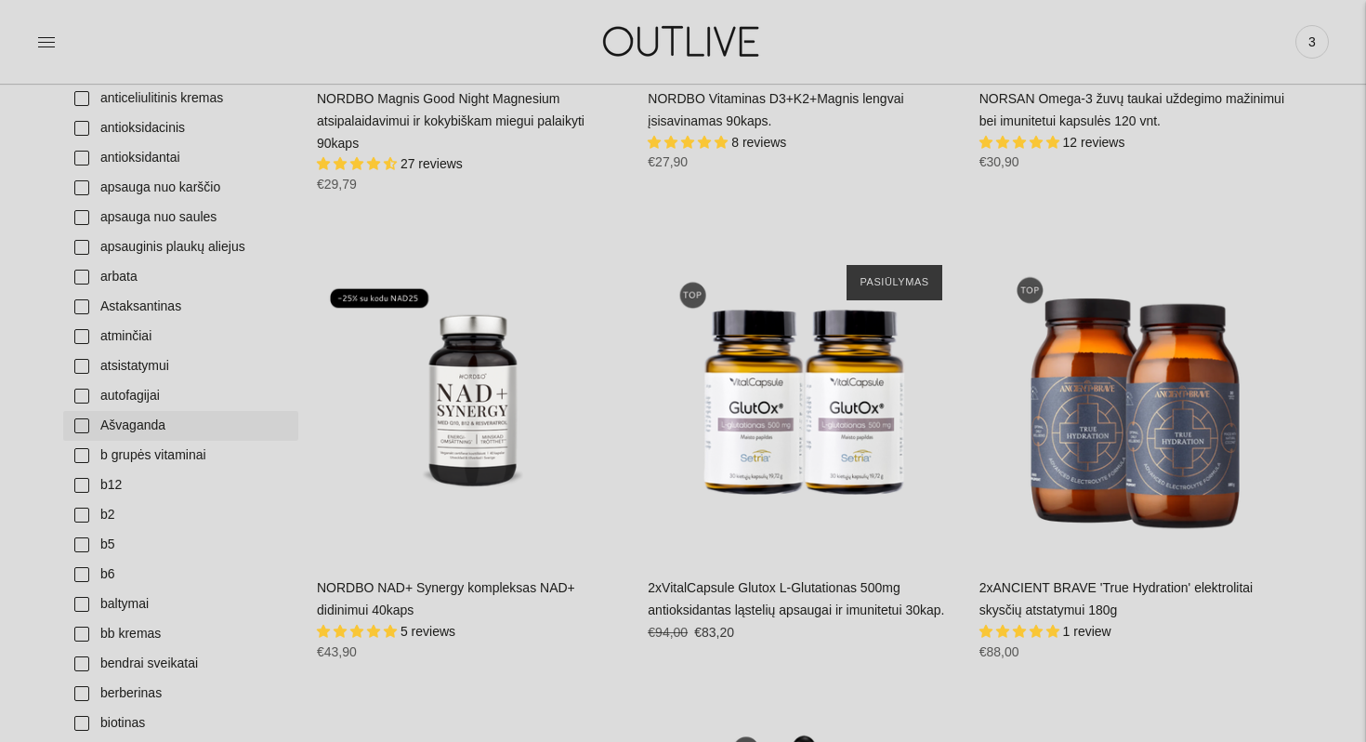
click at [76, 425] on link "Ašvaganda" at bounding box center [180, 426] width 235 height 30
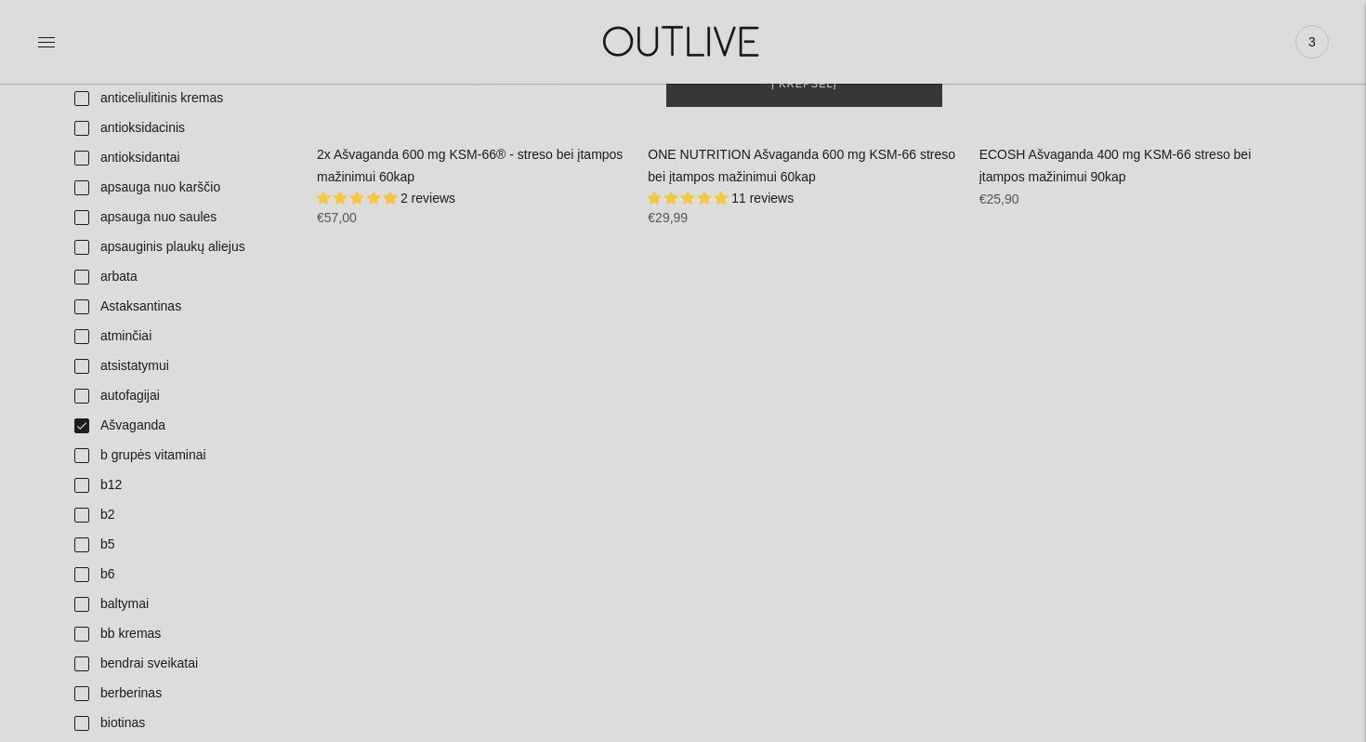
scroll to position [200, 0]
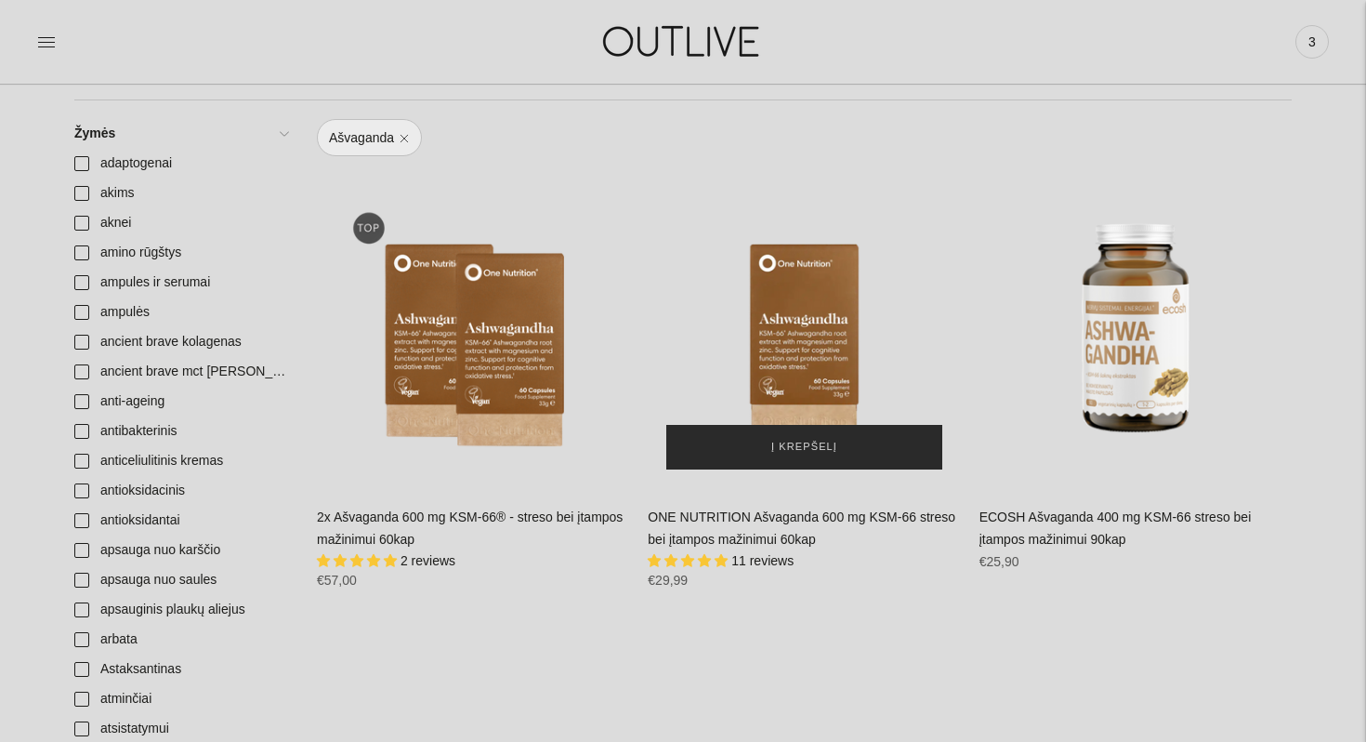
click at [815, 446] on span "Į krepšelį" at bounding box center [804, 447] width 66 height 19
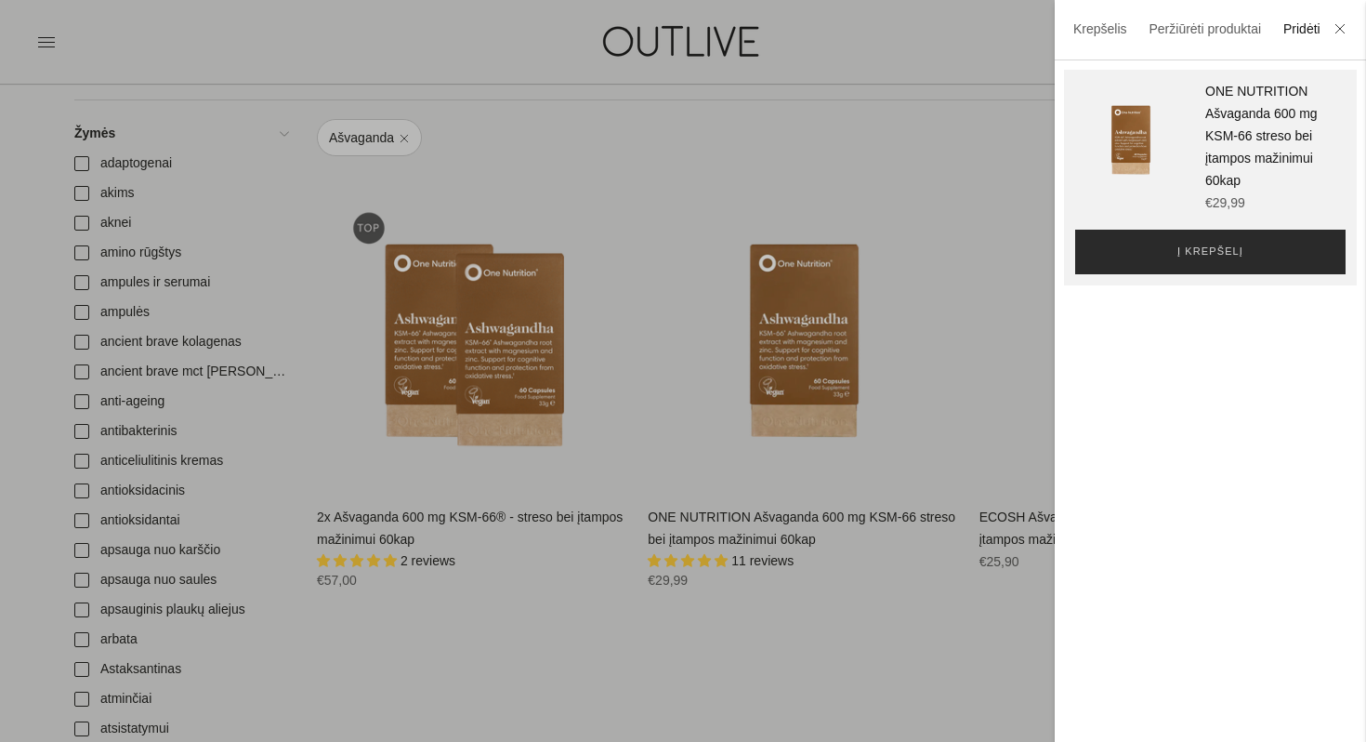
click at [1182, 257] on span "Į krepšelį" at bounding box center [1211, 252] width 66 height 19
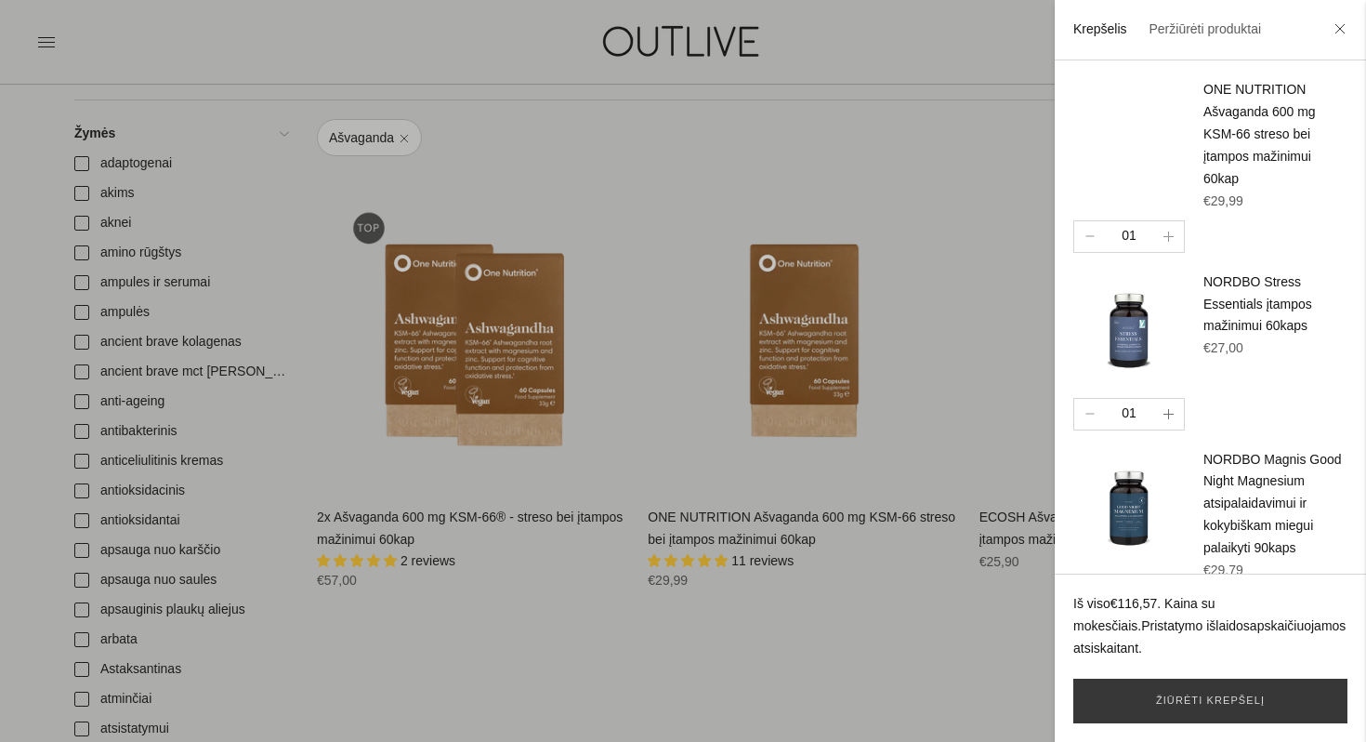
scroll to position [242, 0]
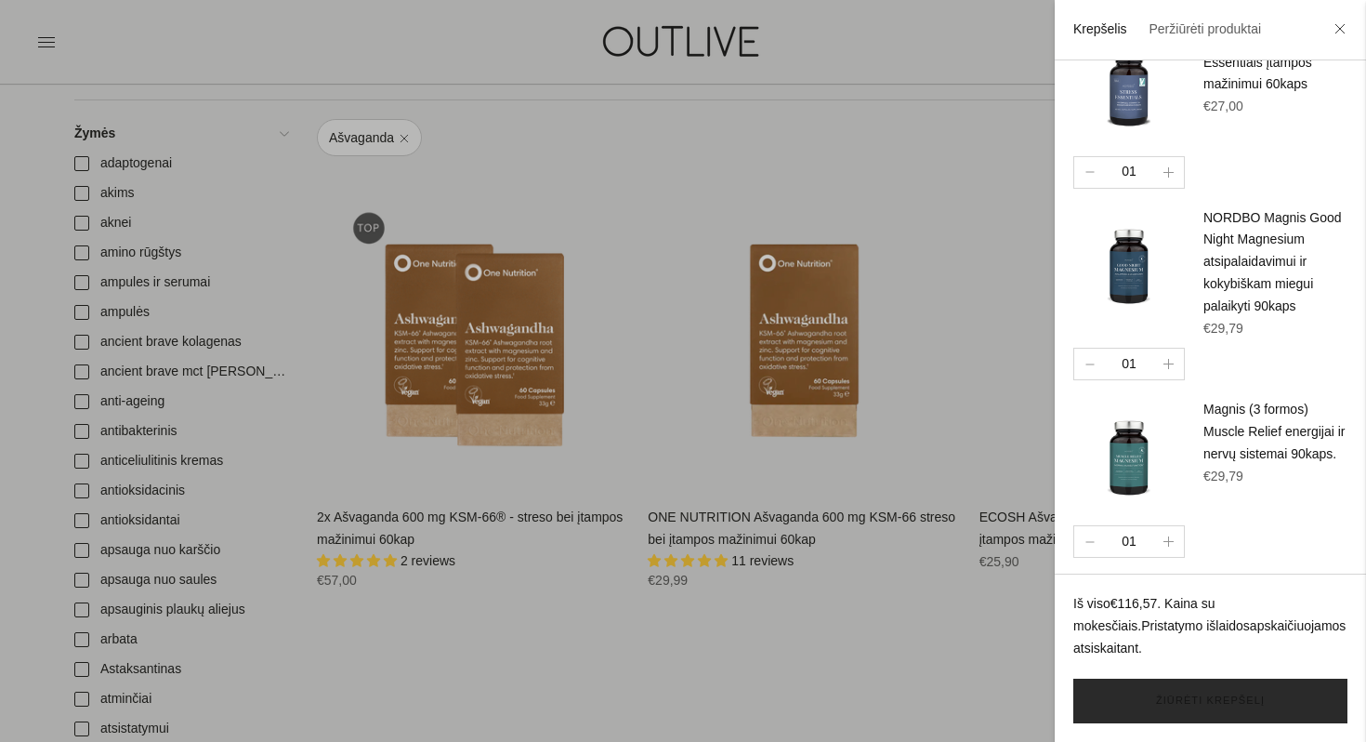
click at [1182, 702] on link "Žiūrėti krepšelį" at bounding box center [1210, 700] width 274 height 45
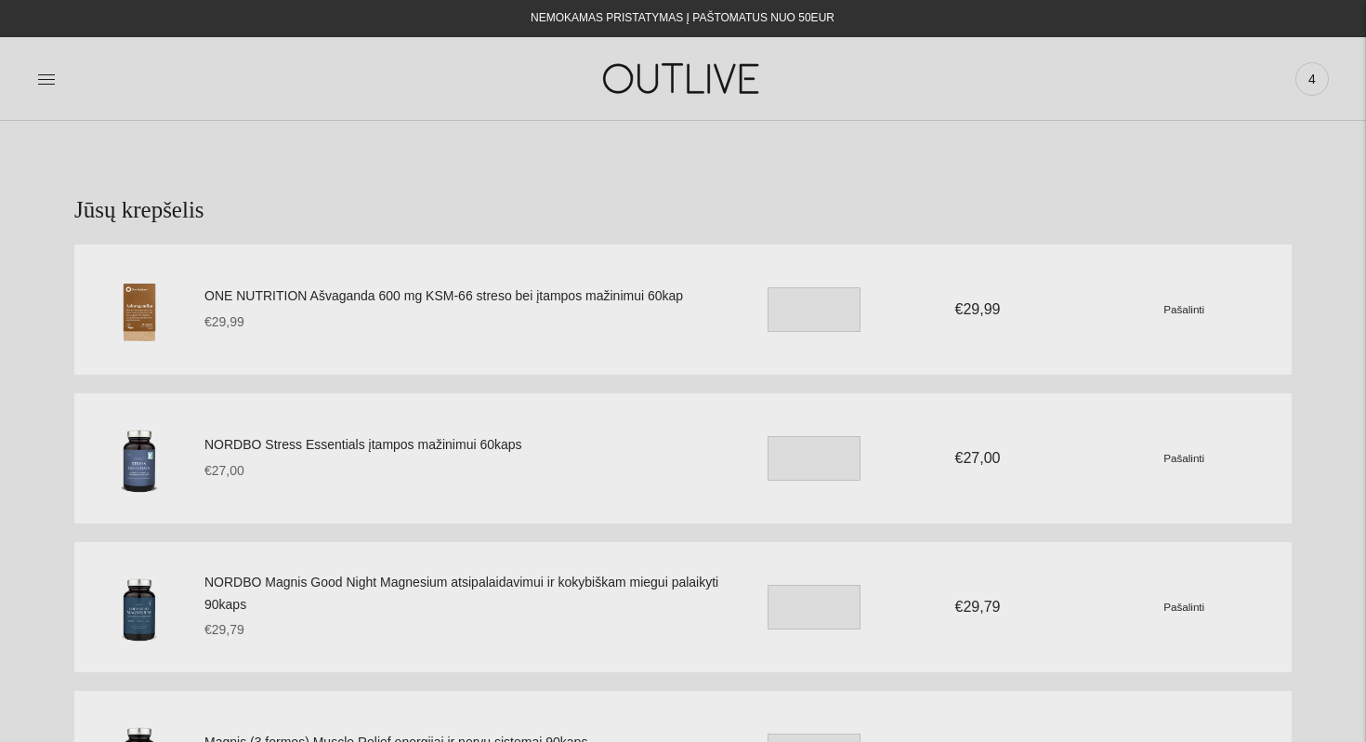
click at [427, 301] on link "ONE NUTRITION Ašvaganda 600 mg KSM-66 streso bei įtampos mažinimui 60kap" at bounding box center [462, 296] width 516 height 22
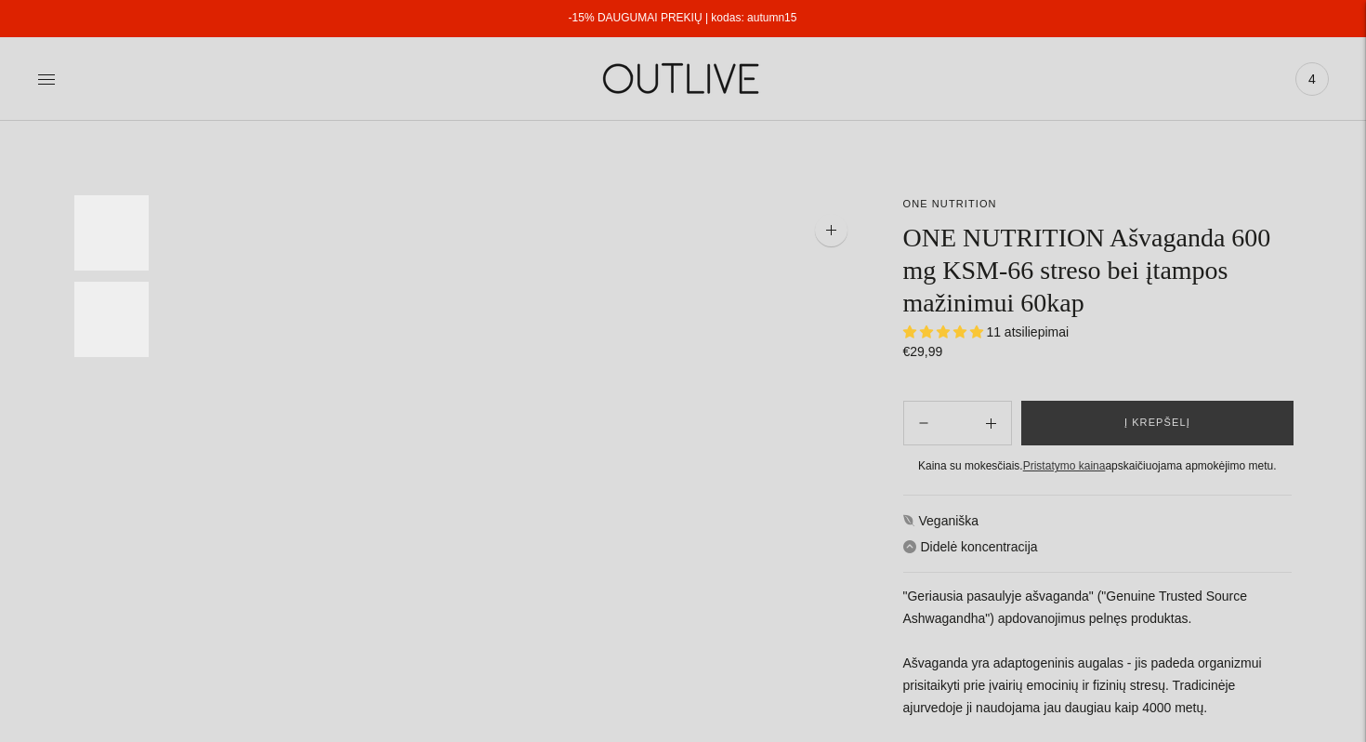
select select "**********"
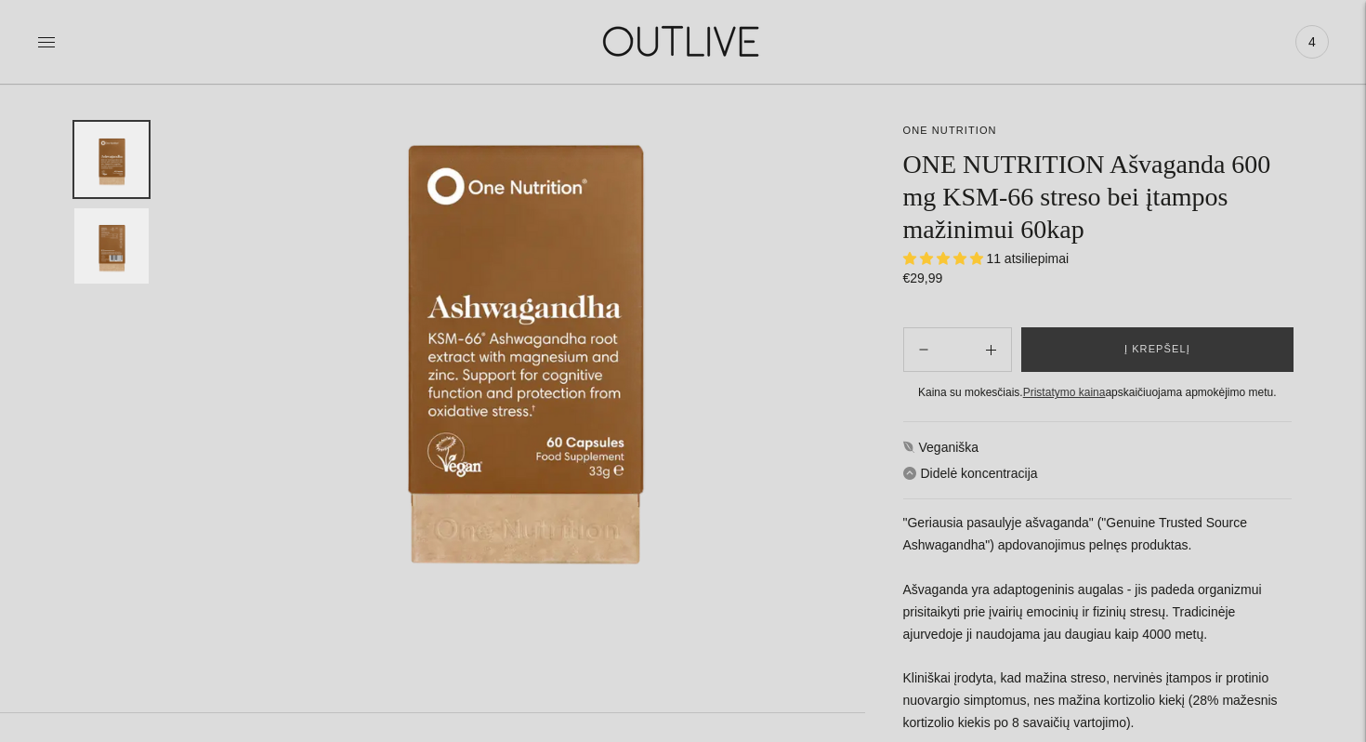
scroll to position [203, 0]
click at [96, 238] on img "Translation missing: en.general.accessibility.image_thumbail" at bounding box center [111, 245] width 74 height 75
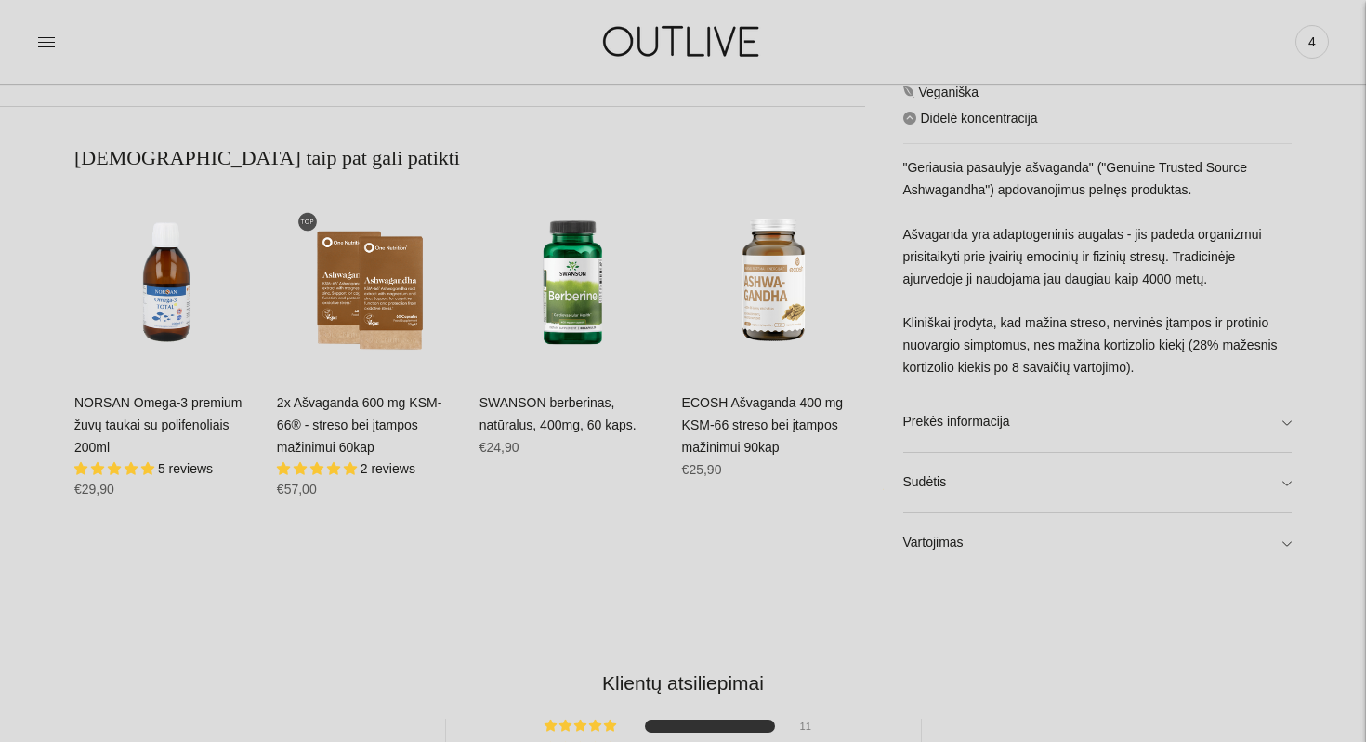
scroll to position [1098, 0]
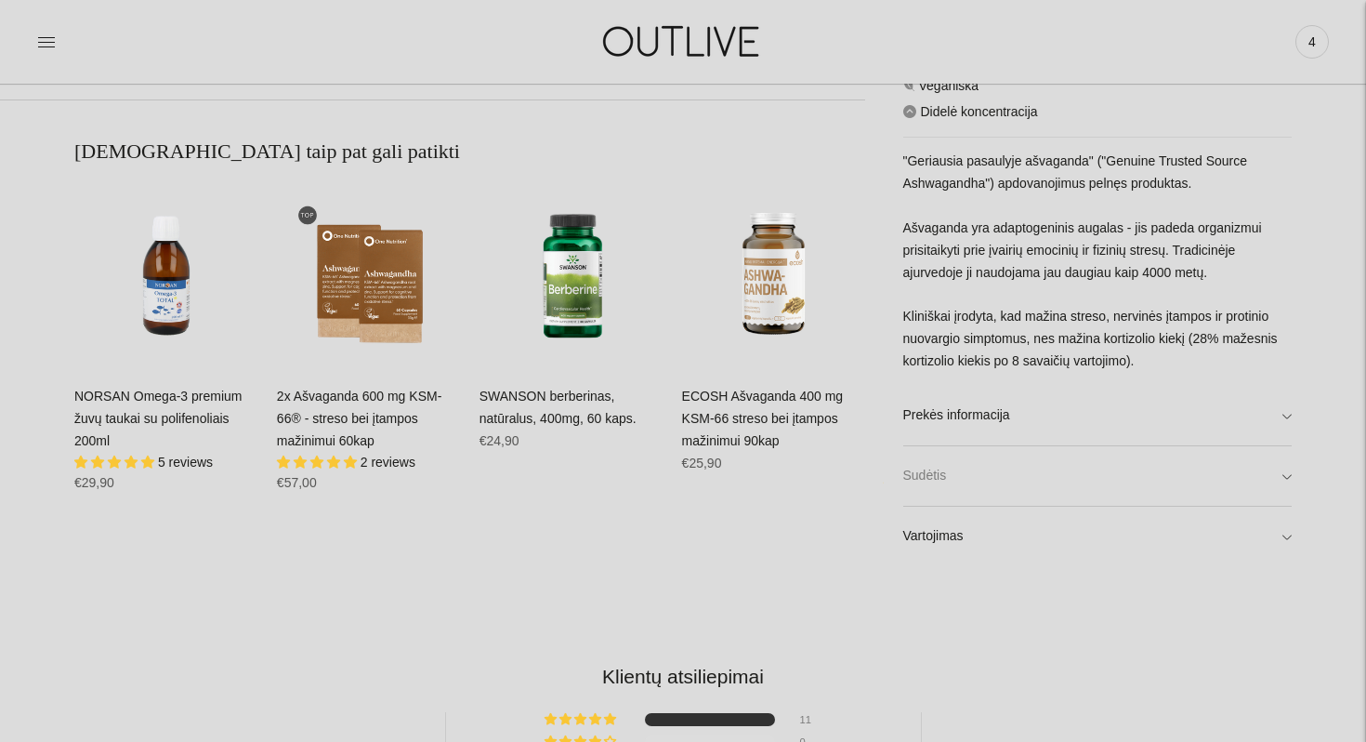
click at [985, 481] on link "Sudėtis" at bounding box center [1097, 475] width 389 height 59
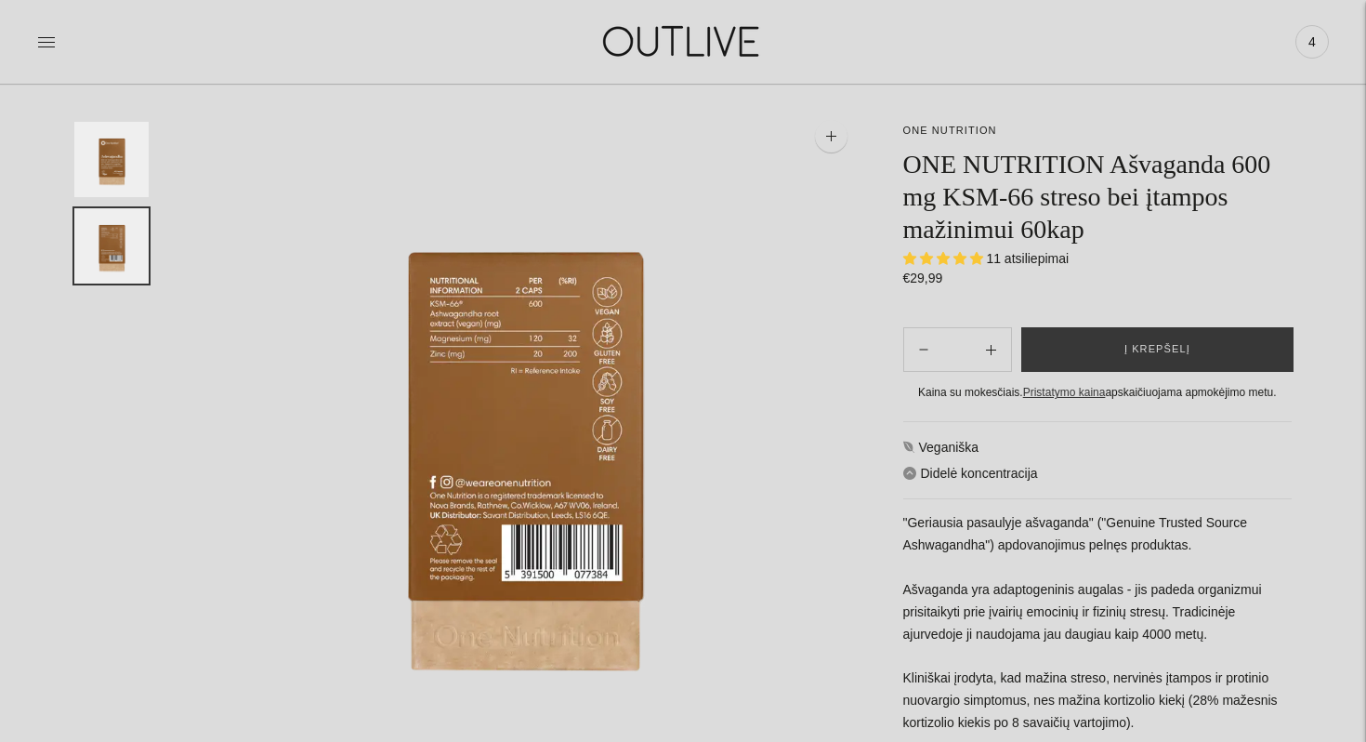
scroll to position [86, 0]
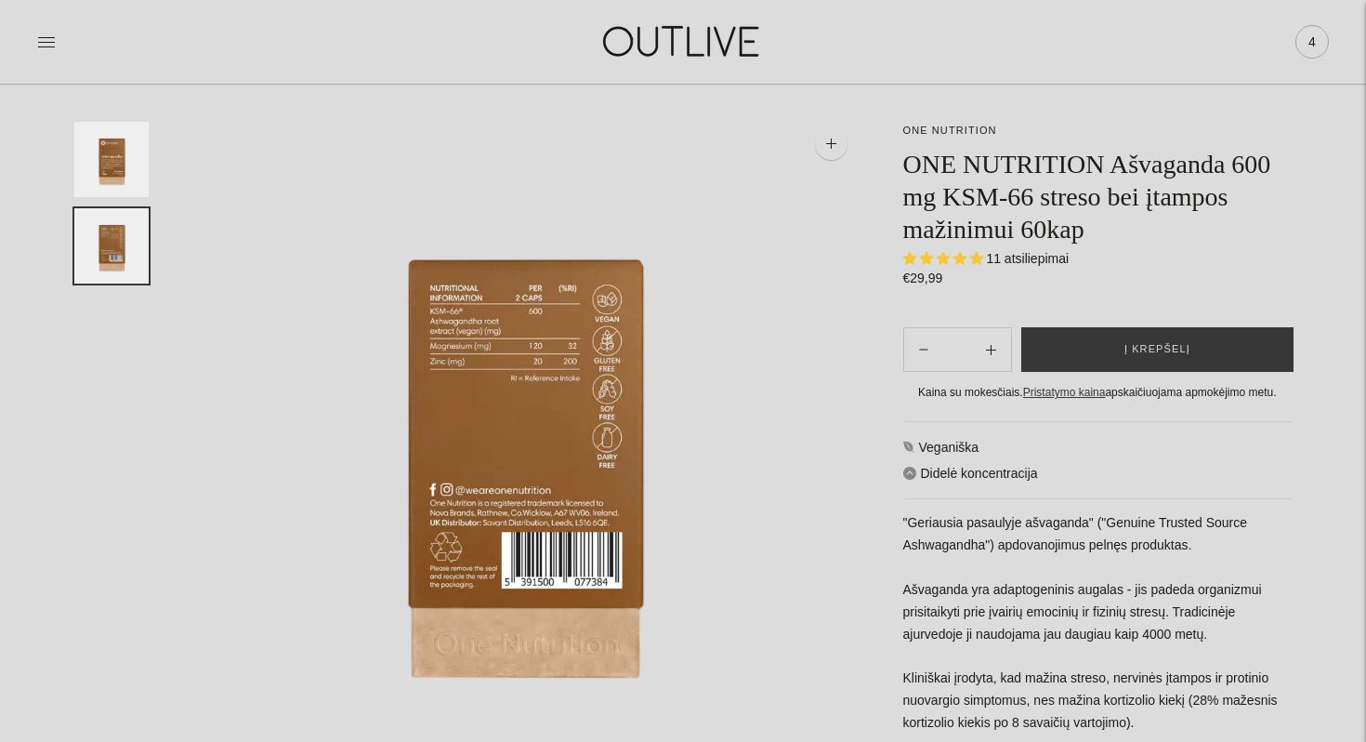
click at [1310, 42] on span "4" at bounding box center [1312, 42] width 26 height 26
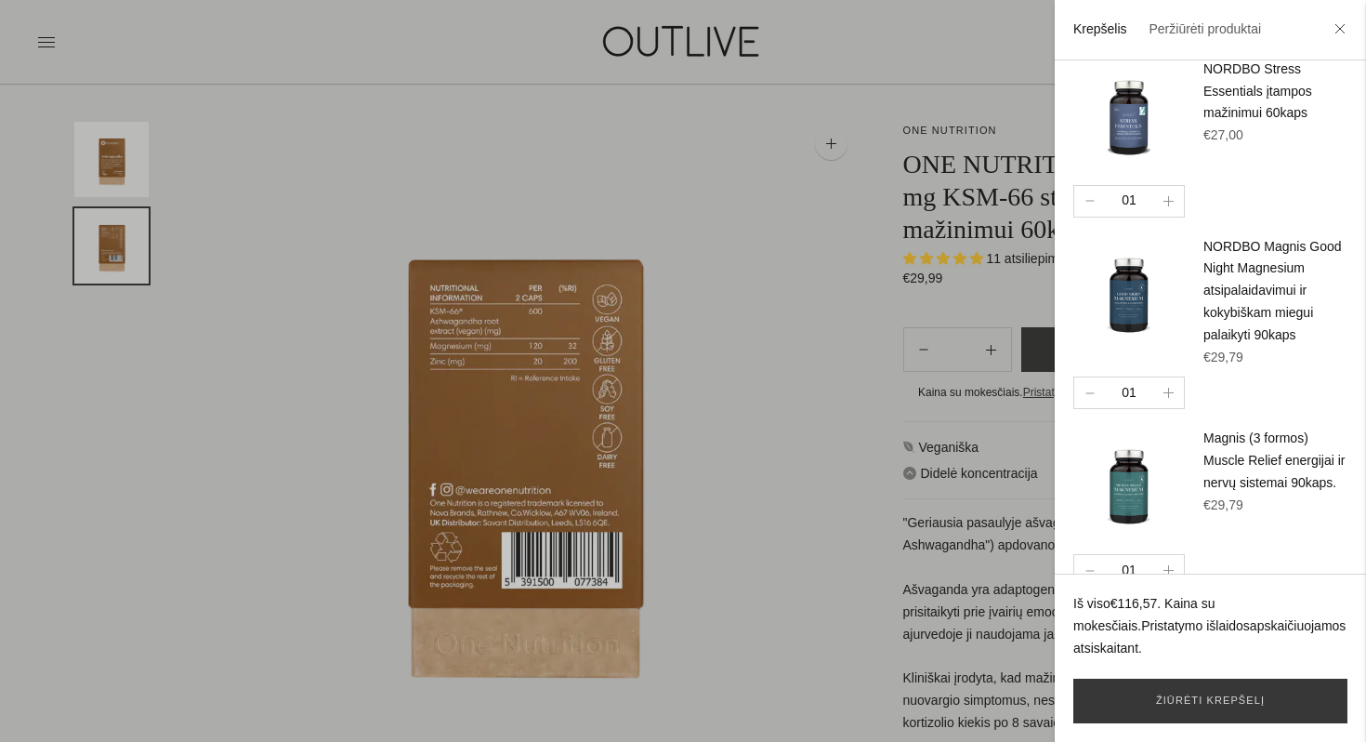
scroll to position [242, 0]
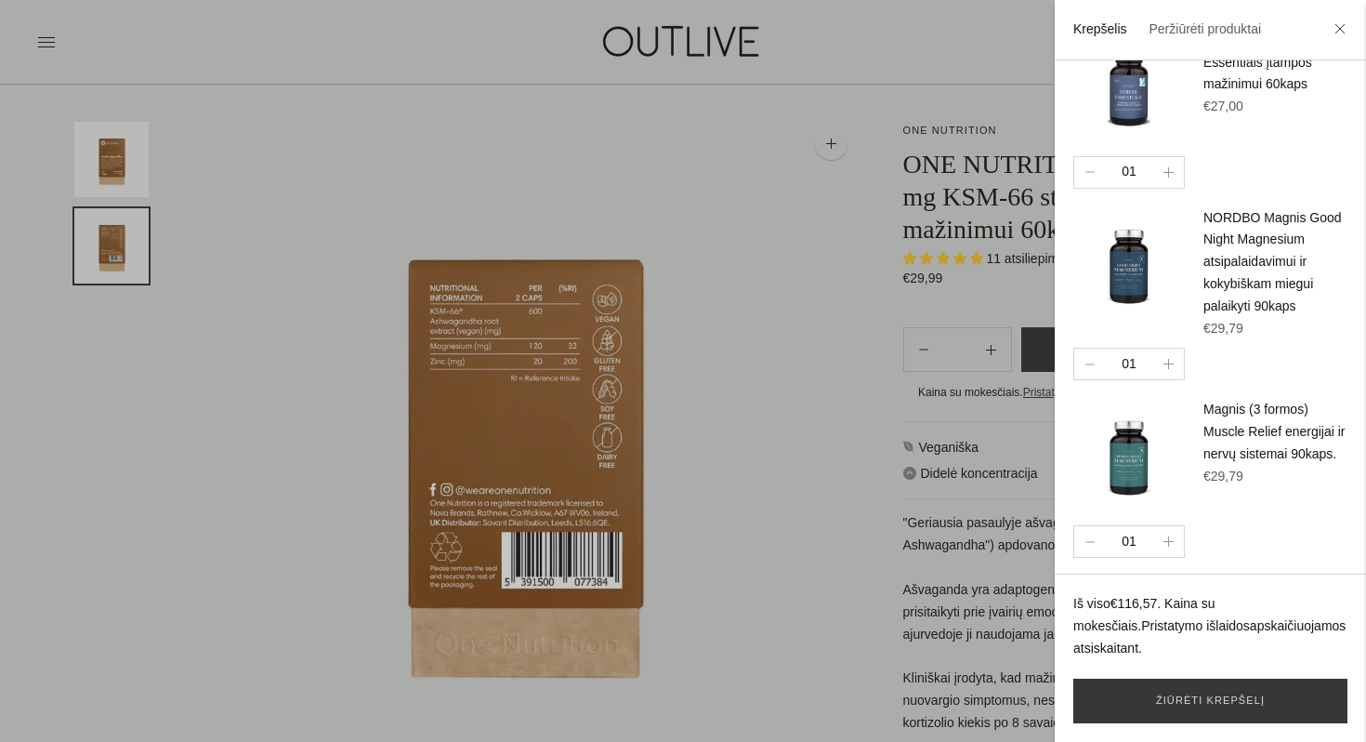
click at [1113, 250] on img at bounding box center [1129, 263] width 112 height 112
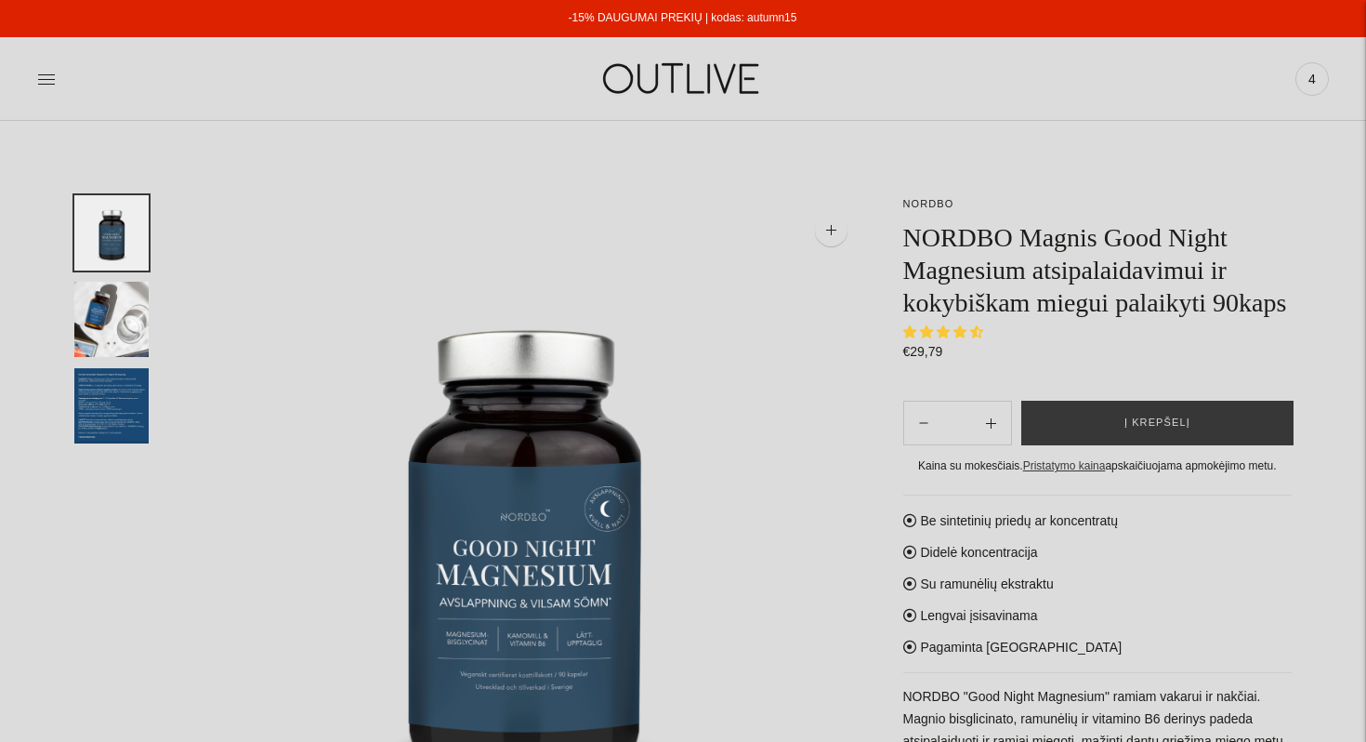
select select "**********"
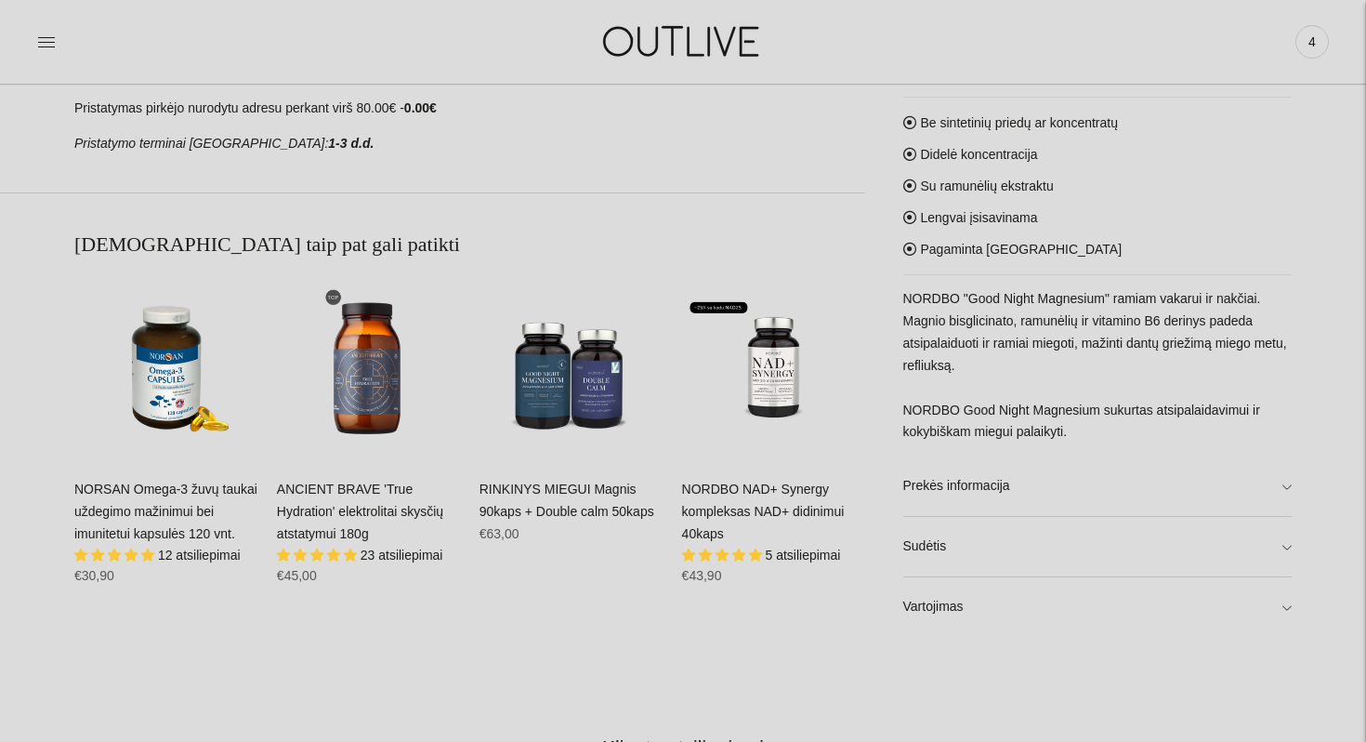
scroll to position [1004, 0]
click at [933, 546] on link "Sudėtis" at bounding box center [1097, 547] width 389 height 59
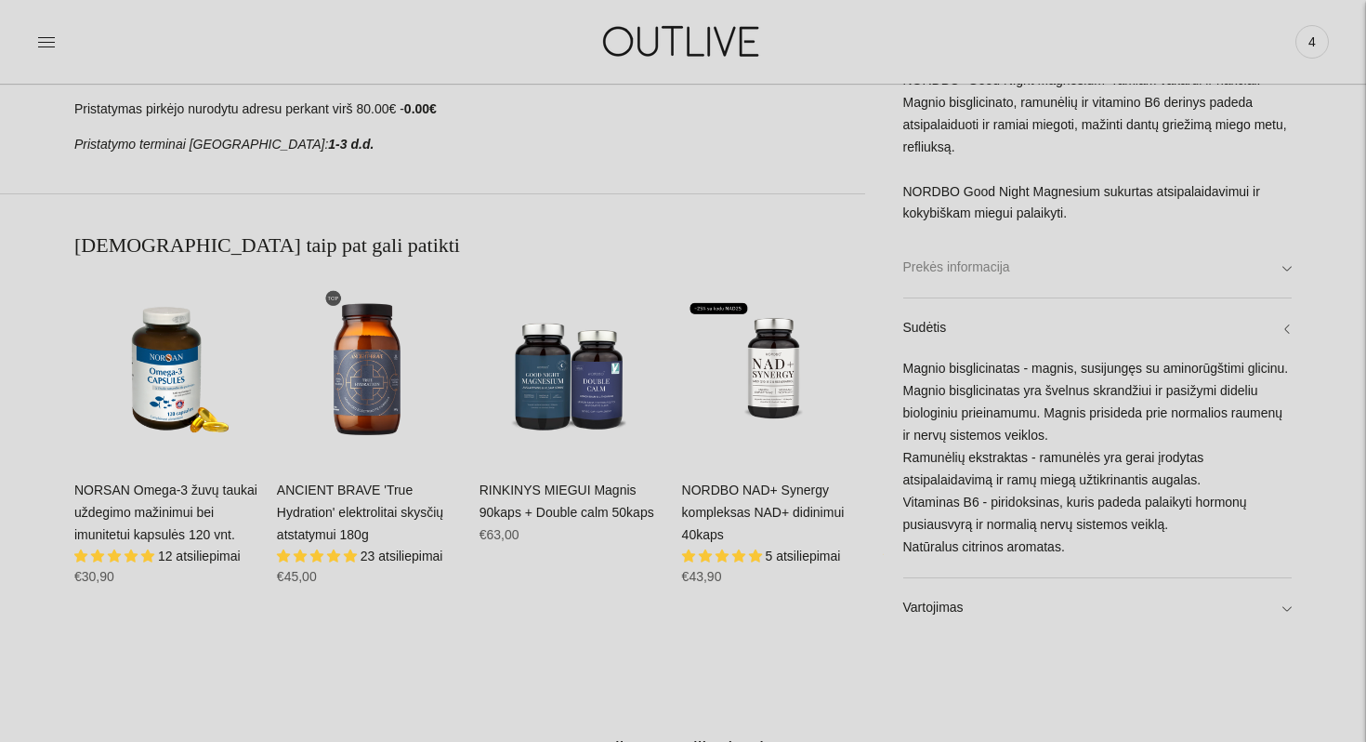
click at [921, 257] on link "Prekės informacija" at bounding box center [1097, 268] width 389 height 59
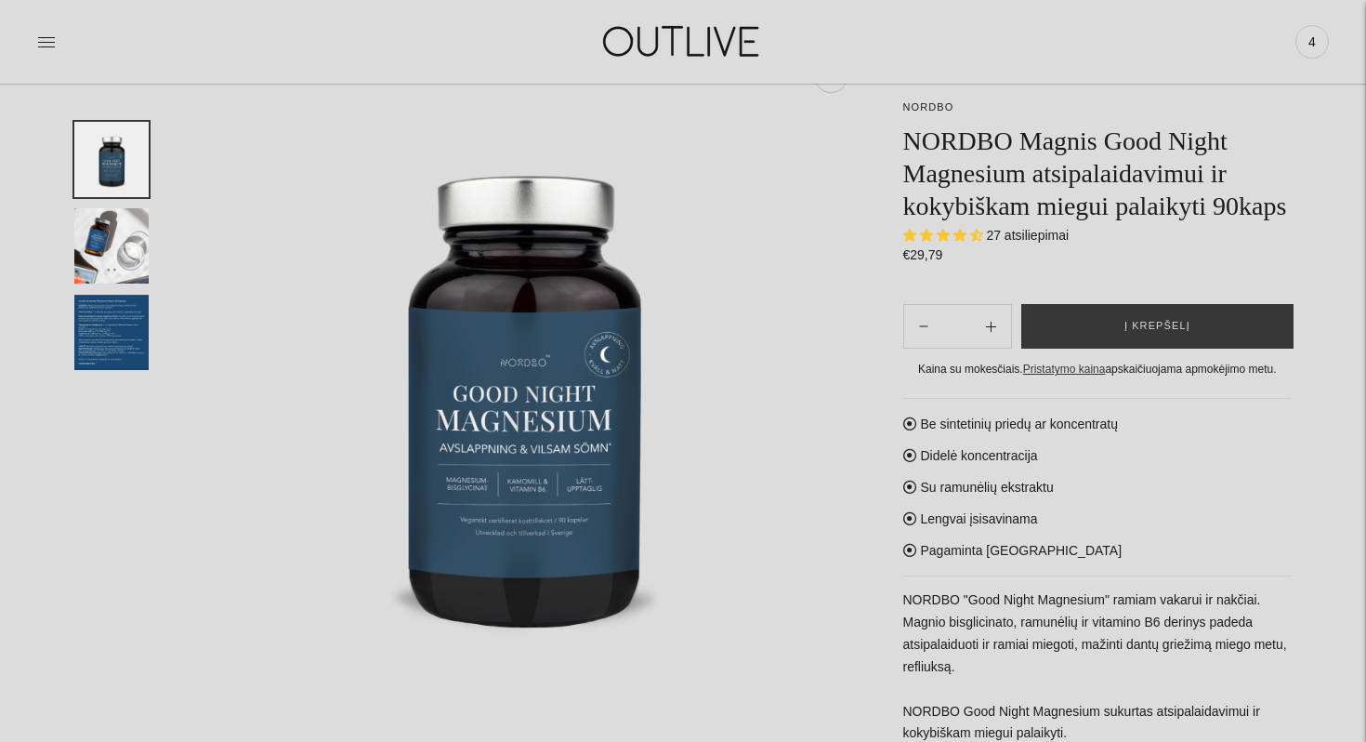
scroll to position [138, 0]
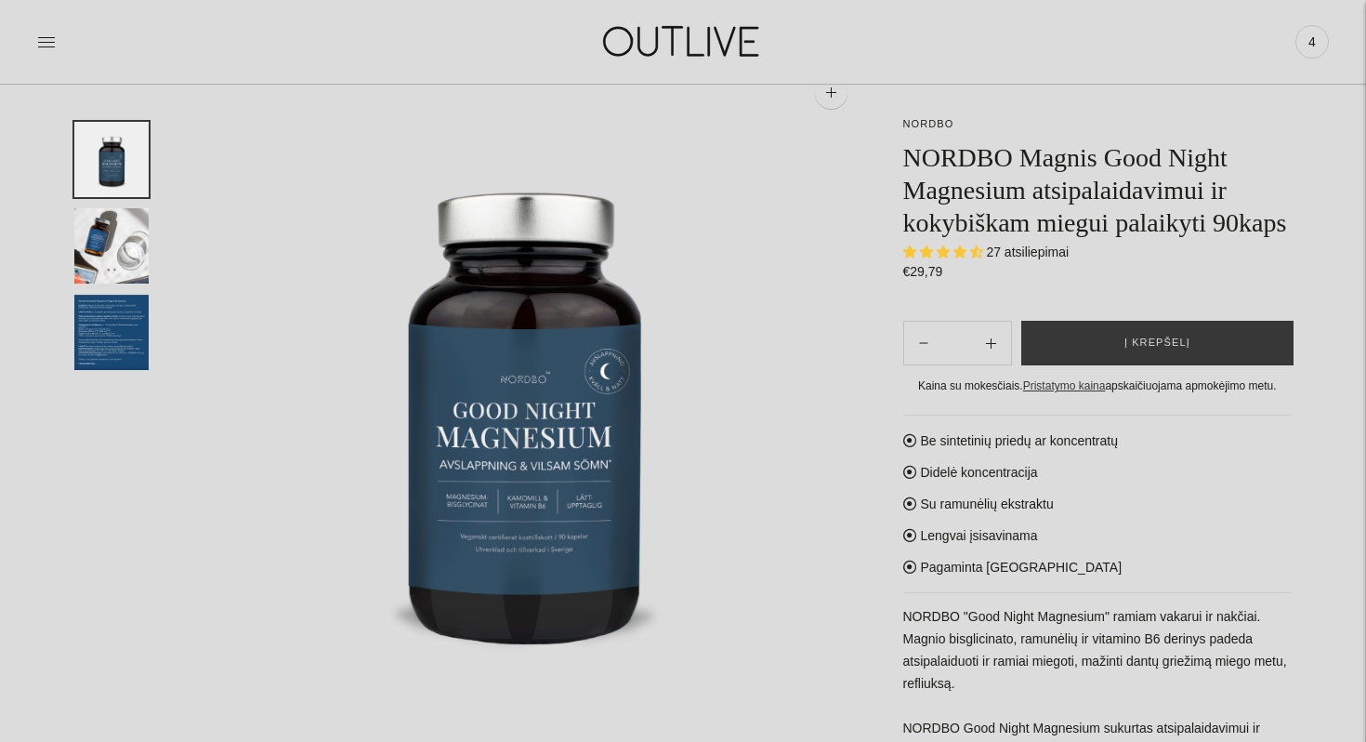
click at [132, 305] on img "Translation missing: en.general.accessibility.image_thumbail" at bounding box center [111, 332] width 74 height 75
